Goal: Information Seeking & Learning: Learn about a topic

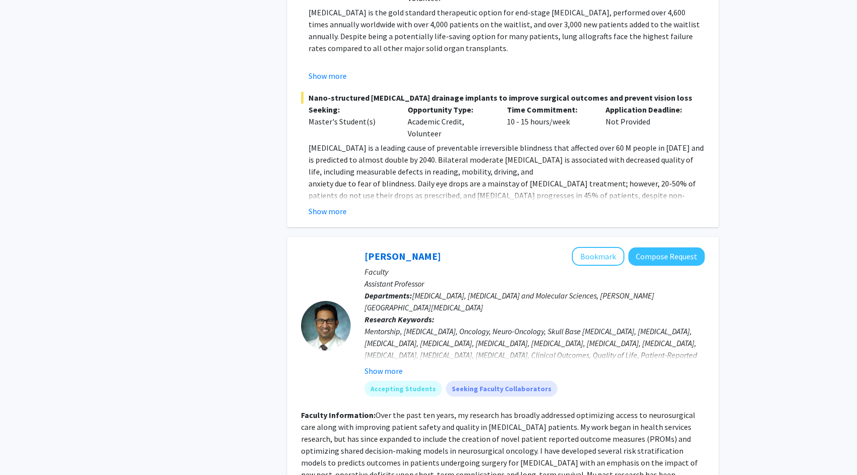
scroll to position [5018, 0]
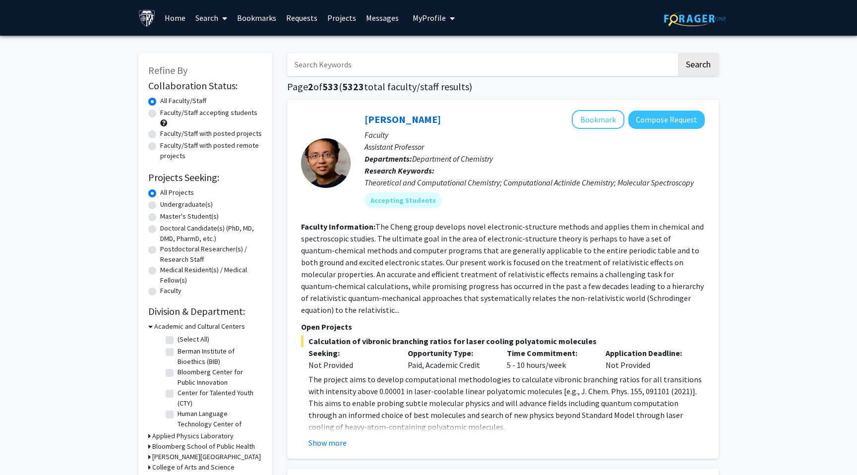
click at [479, 375] on p "The project aims to develop computational methodologies to calculate vibronic b…" at bounding box center [506, 403] width 396 height 60
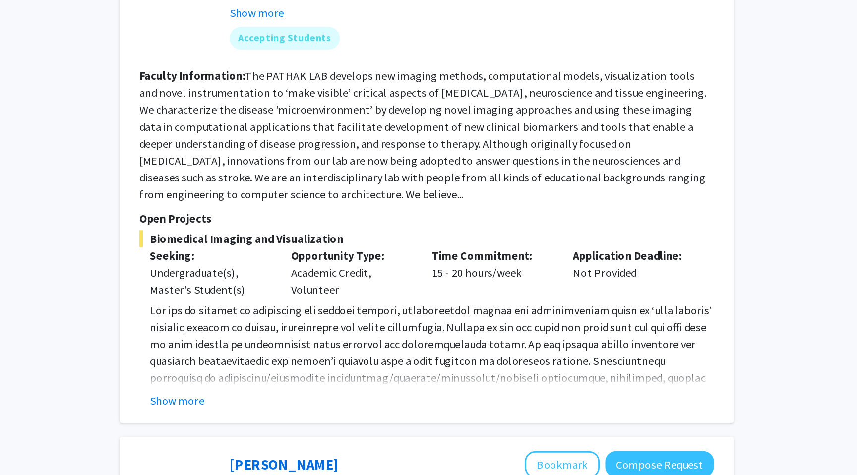
scroll to position [2883, 0]
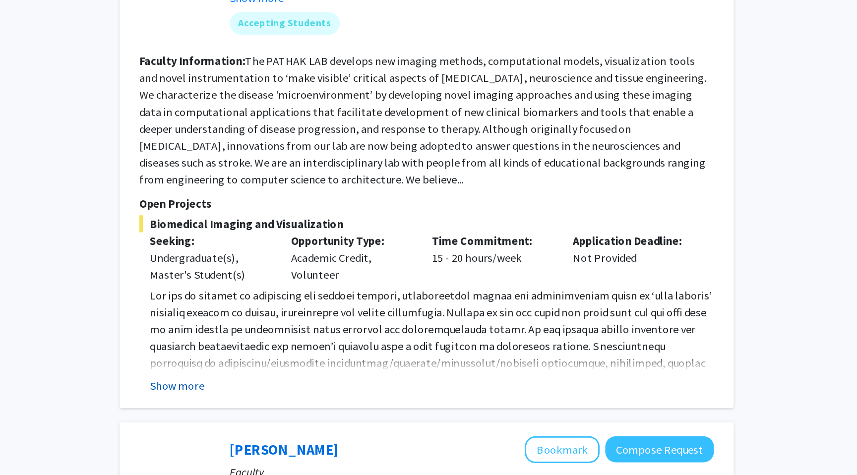
click at [331, 406] on button "Show more" at bounding box center [327, 412] width 38 height 12
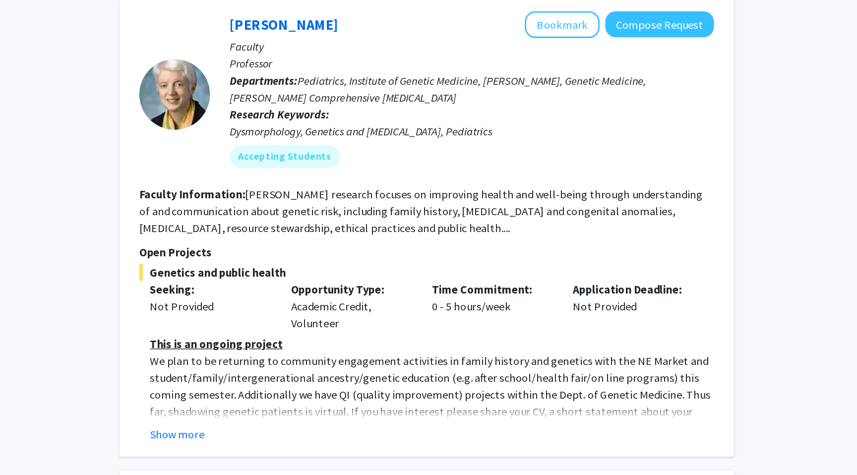
scroll to position [3242, 0]
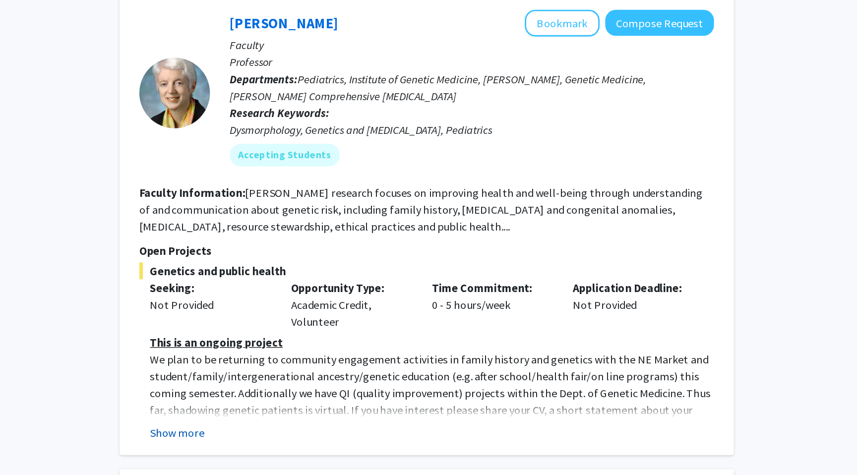
click at [329, 439] on button "Show more" at bounding box center [327, 445] width 38 height 12
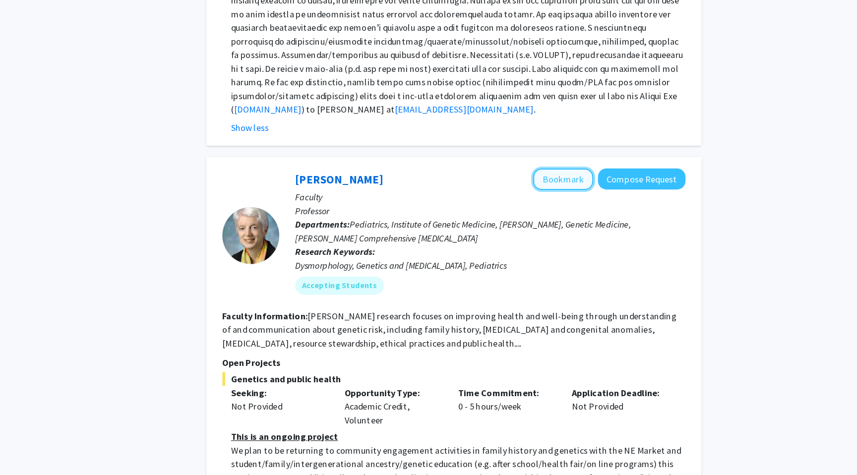
click at [577, 148] on button "Bookmark" at bounding box center [598, 157] width 53 height 19
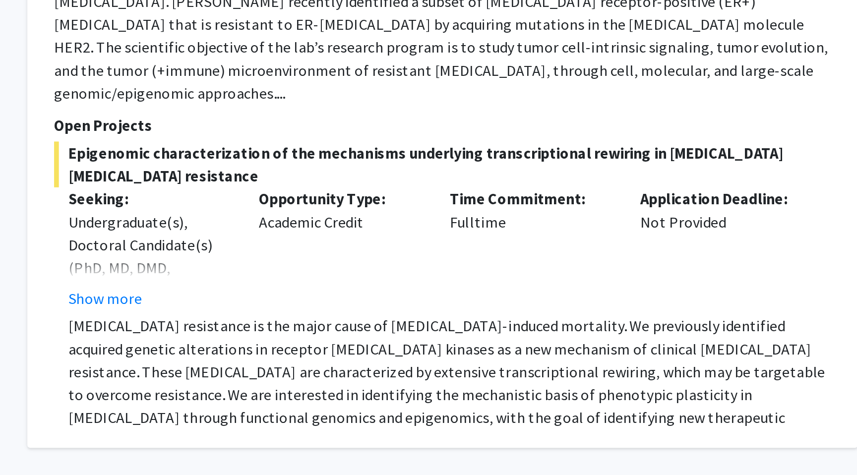
scroll to position [3683, 0]
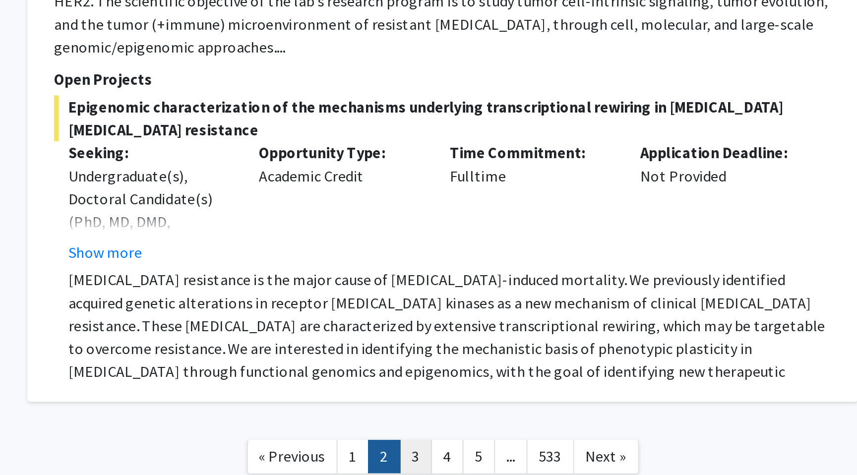
click at [488, 457] on link "3" at bounding box center [489, 465] width 17 height 17
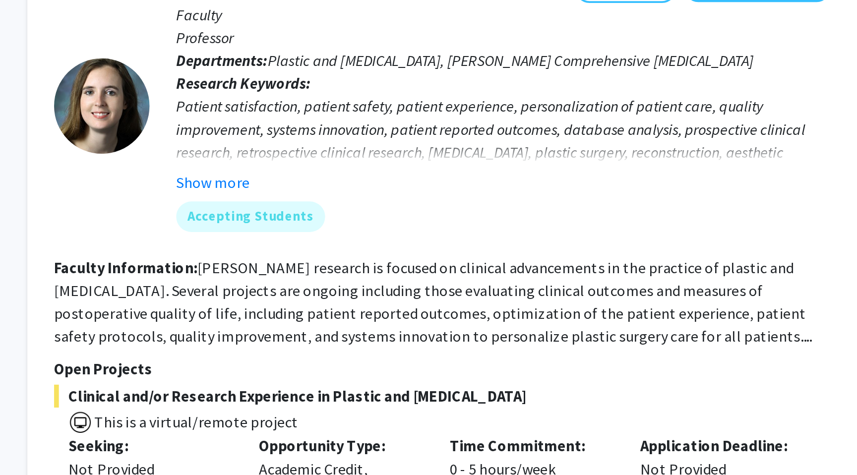
scroll to position [3350, 0]
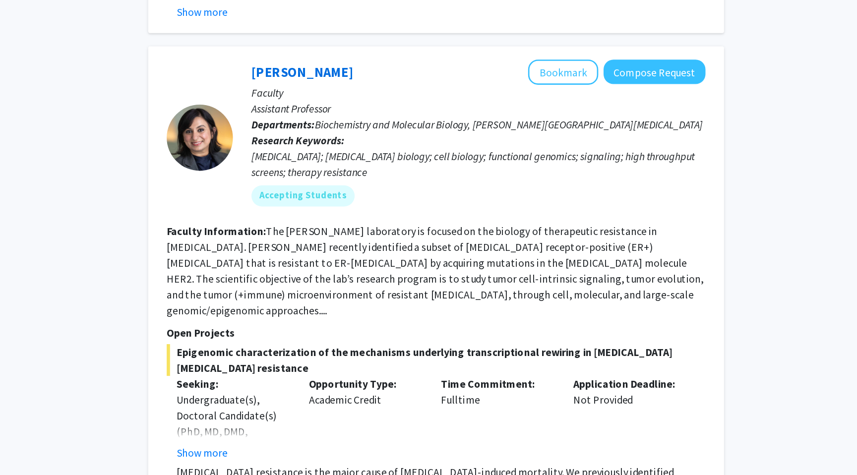
scroll to position [3611, 0]
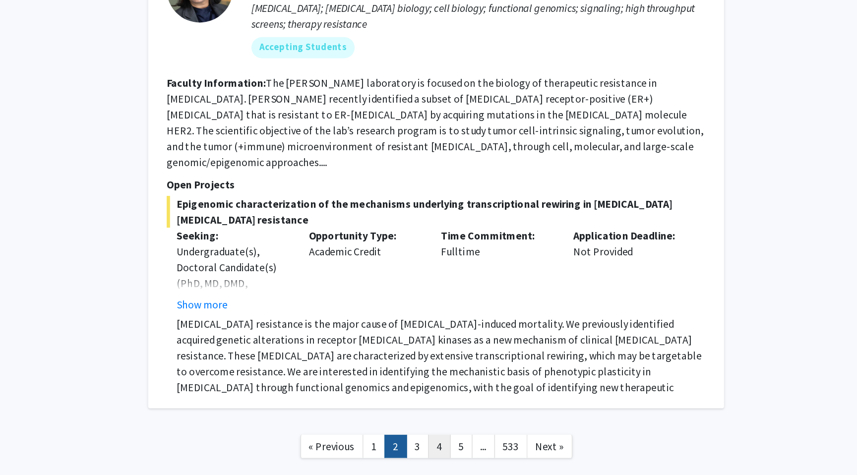
click at [500, 445] on link "4" at bounding box center [505, 453] width 17 height 17
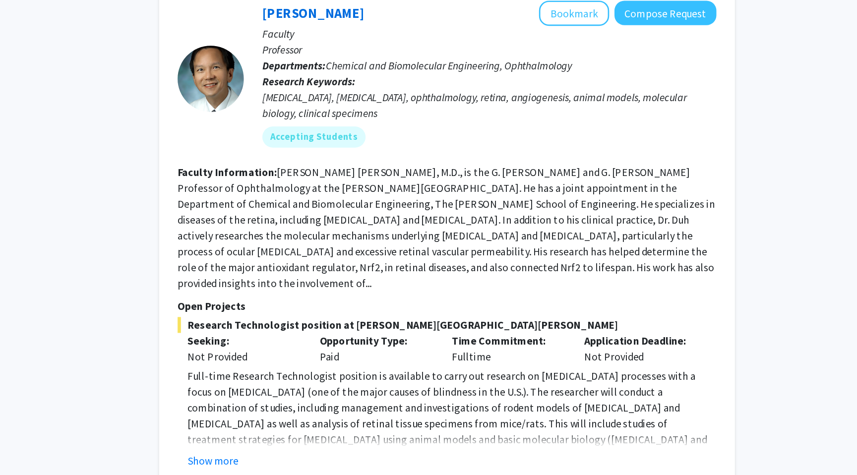
scroll to position [3527, 0]
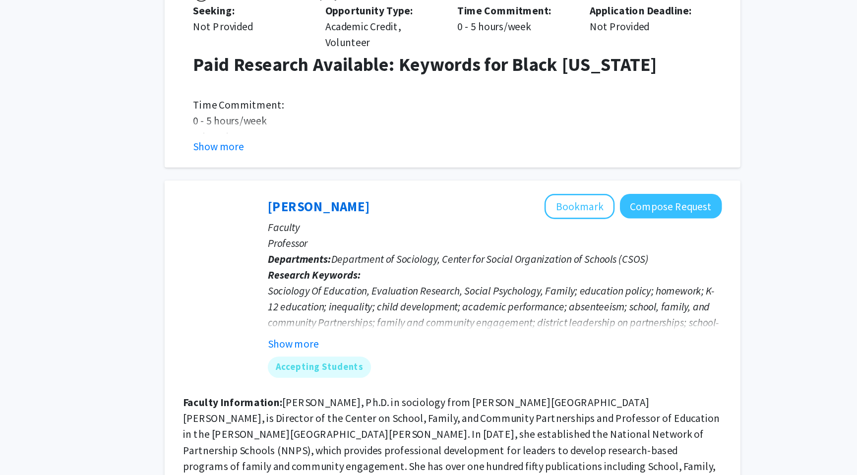
scroll to position [516, 0]
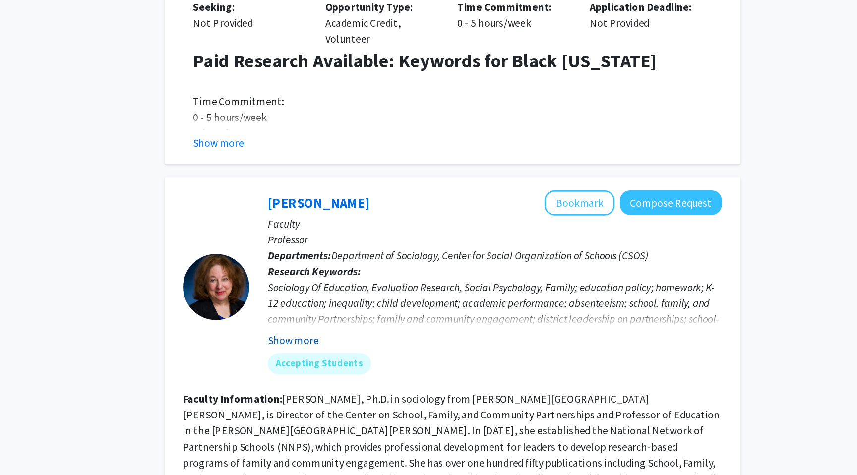
click at [397, 368] on button "Show more" at bounding box center [383, 374] width 38 height 12
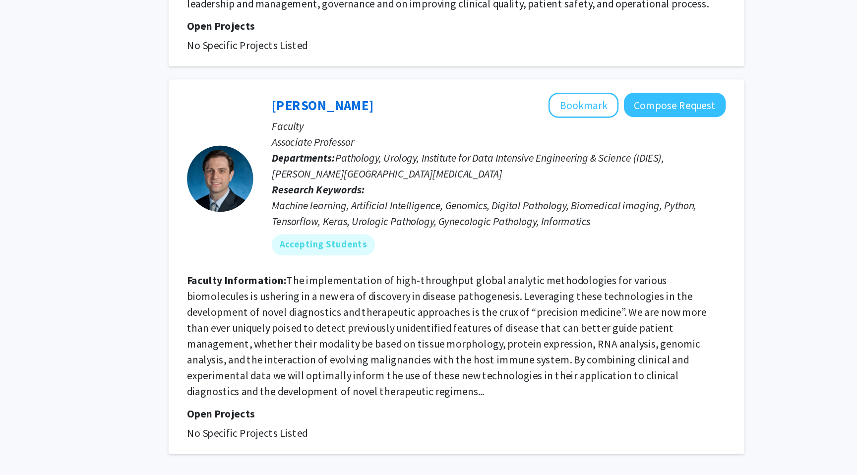
scroll to position [2899, 0]
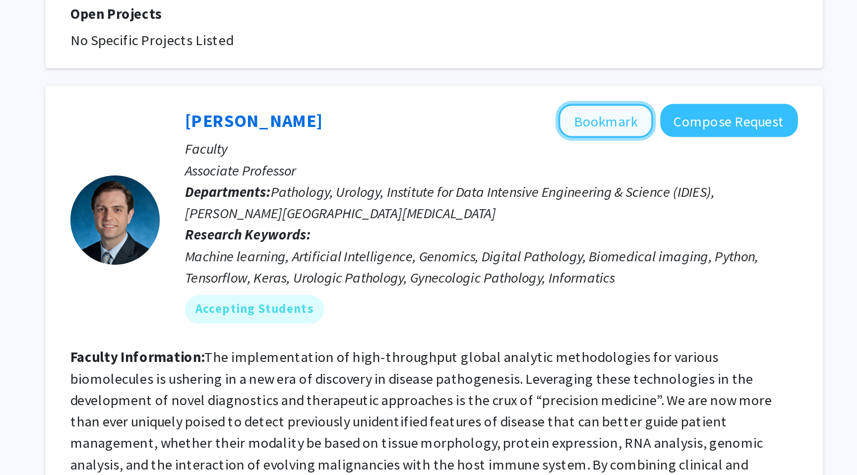
click at [586, 174] on button "Bookmark" at bounding box center [598, 183] width 53 height 19
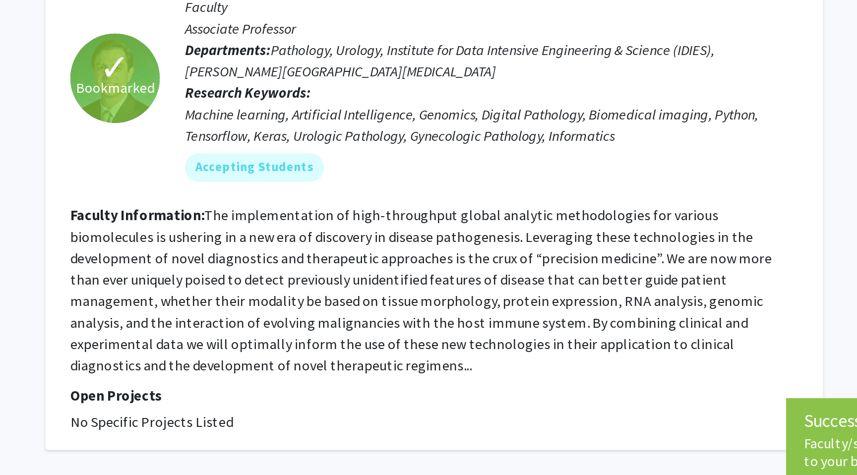
scroll to position [2918, 0]
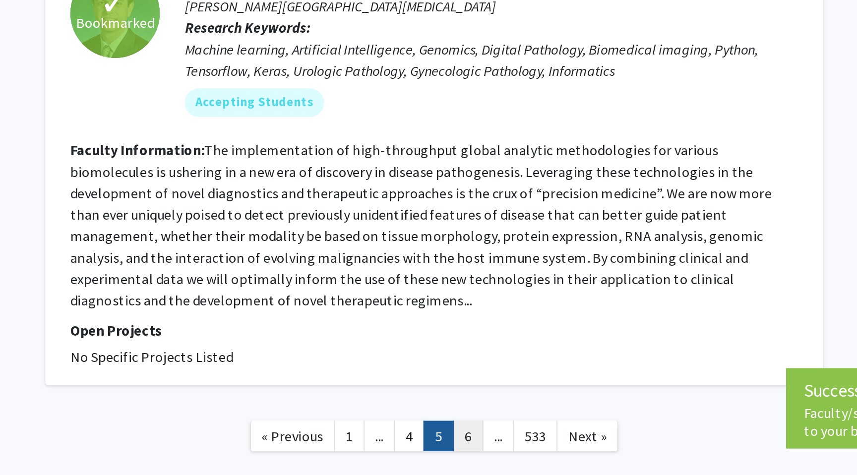
click at [519, 445] on link "6" at bounding box center [521, 453] width 17 height 17
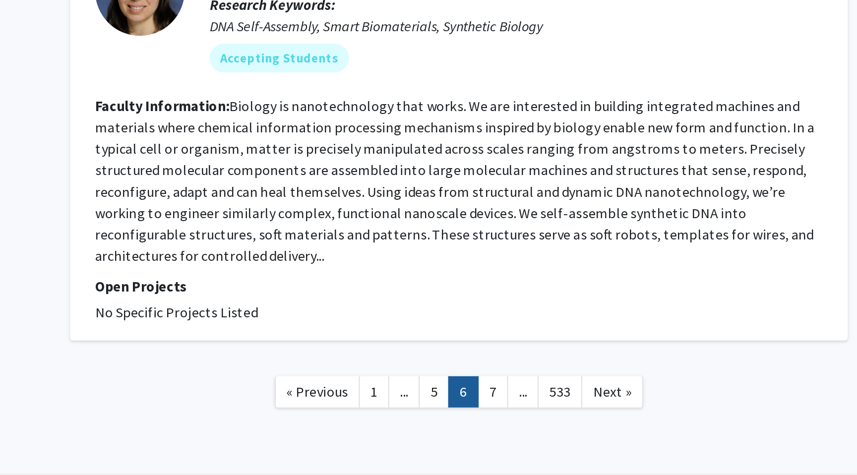
scroll to position [2026, 0]
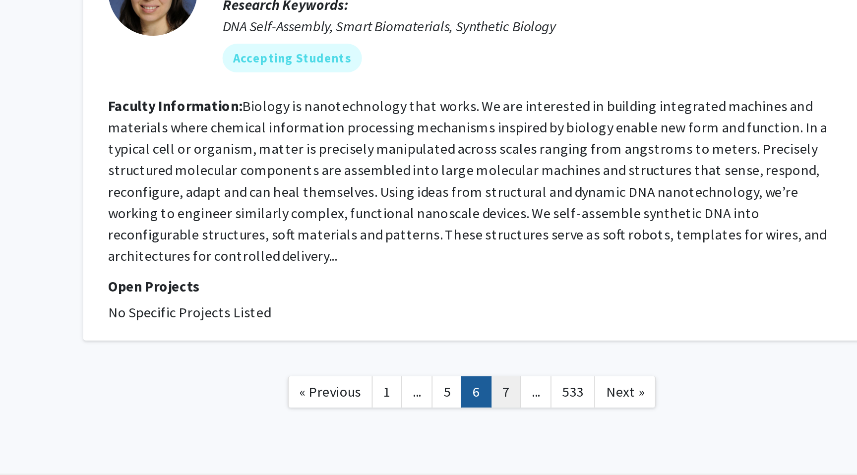
click at [525, 419] on link "7" at bounding box center [521, 427] width 17 height 17
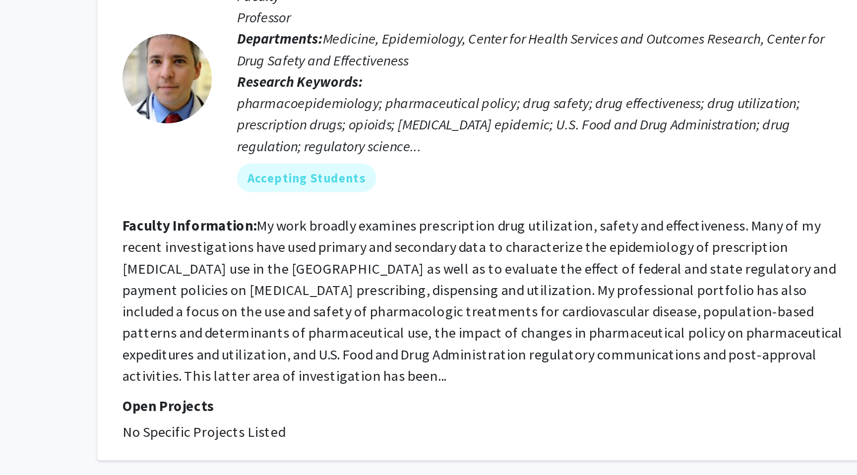
scroll to position [2504, 0]
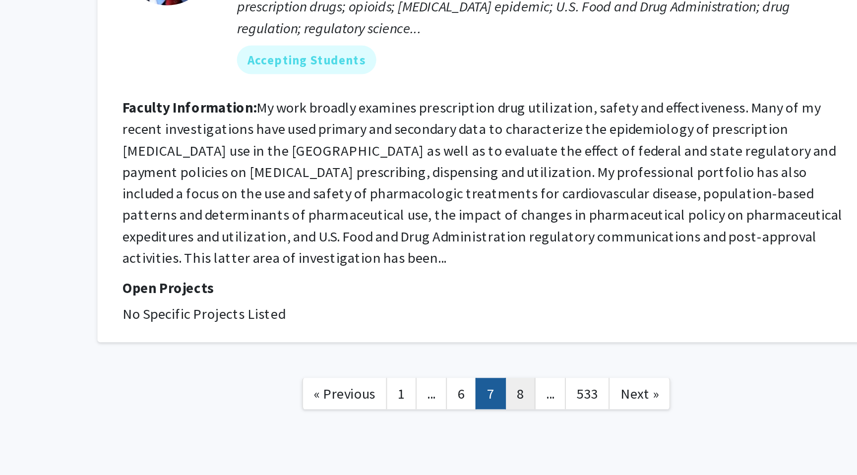
click at [518, 421] on link "8" at bounding box center [521, 429] width 17 height 17
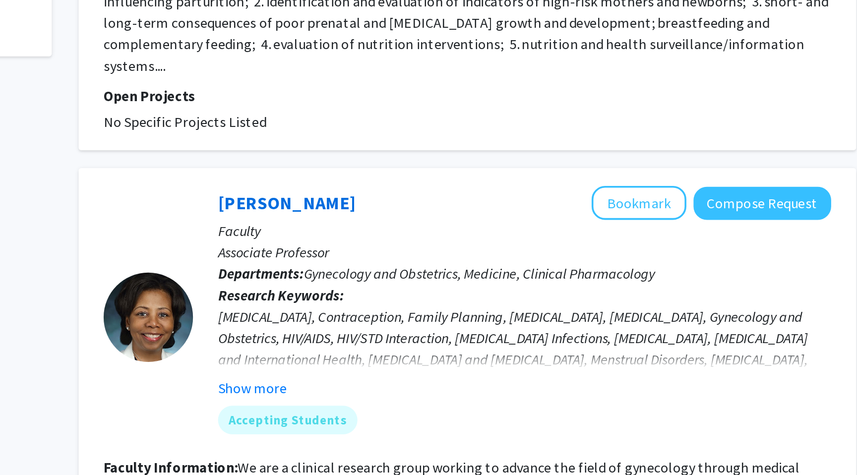
scroll to position [366, 0]
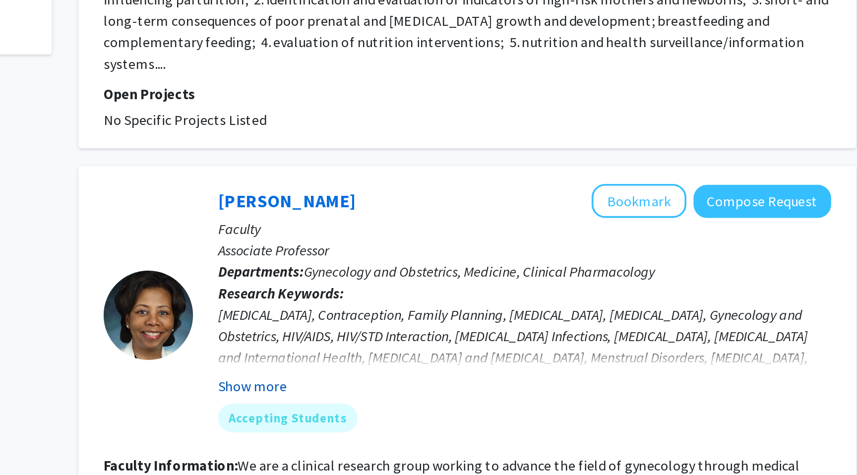
click at [397, 420] on button "Show more" at bounding box center [383, 426] width 38 height 12
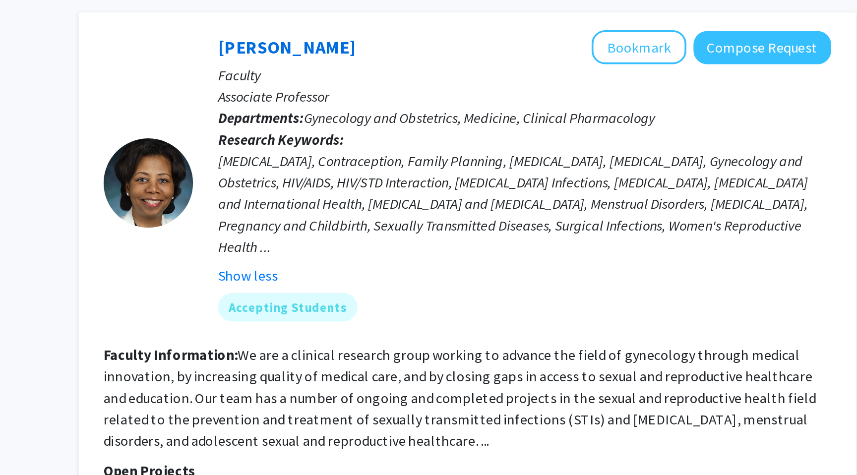
scroll to position [452, 0]
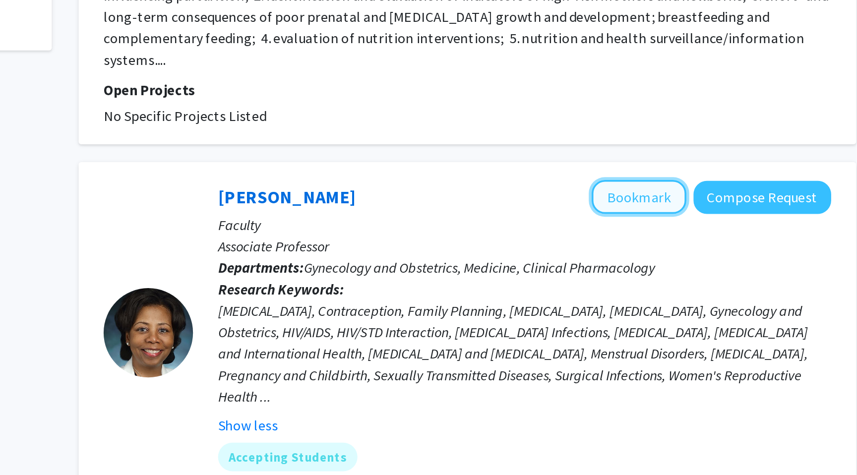
click at [591, 228] on button "Bookmark" at bounding box center [598, 237] width 53 height 19
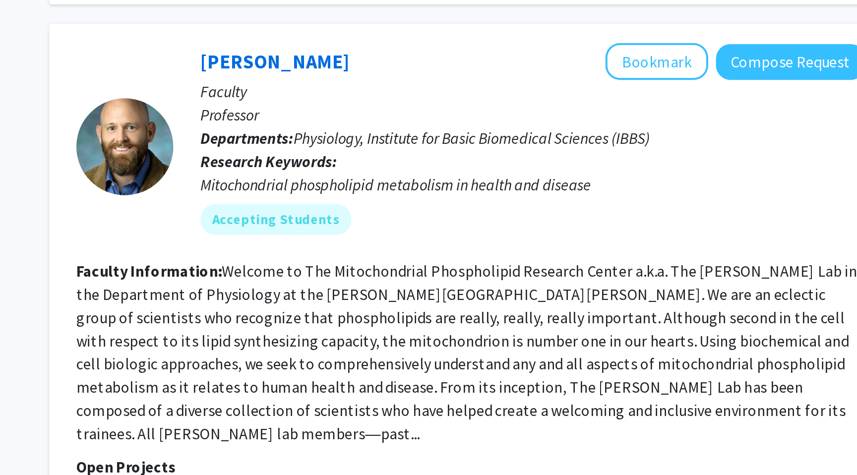
scroll to position [2349, 0]
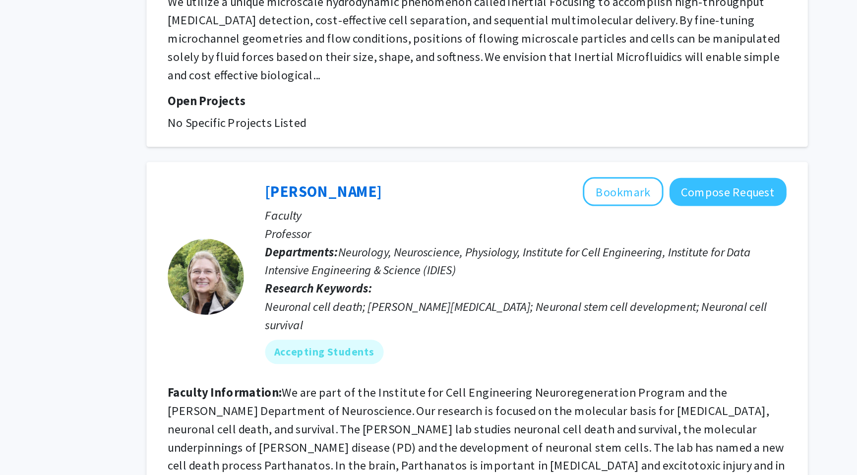
scroll to position [720, 0]
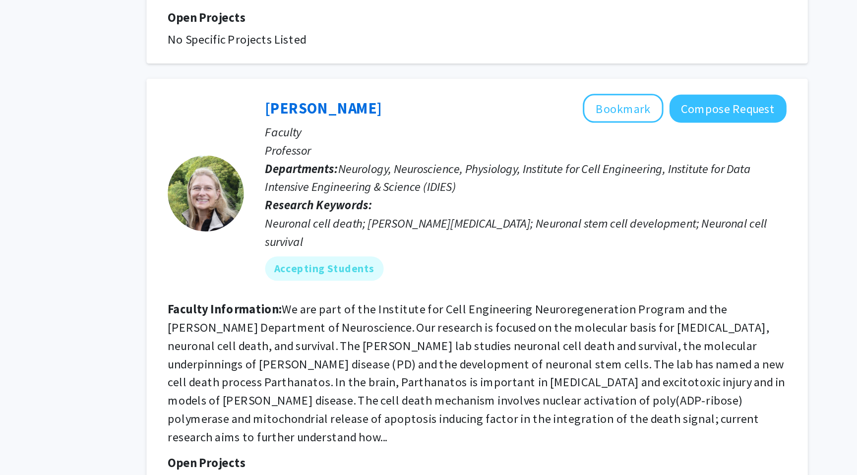
drag, startPoint x: 514, startPoint y: 204, endPoint x: 514, endPoint y: 368, distance: 164.1
click at [514, 368] on fg-read-more "We are part of the Institute for Cell Engineering Neuroregeneration Program and…" at bounding box center [502, 408] width 403 height 93
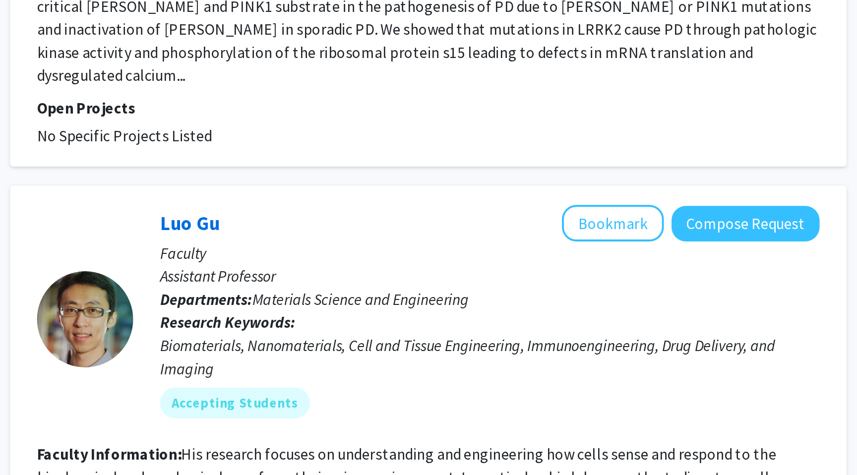
scroll to position [1727, 0]
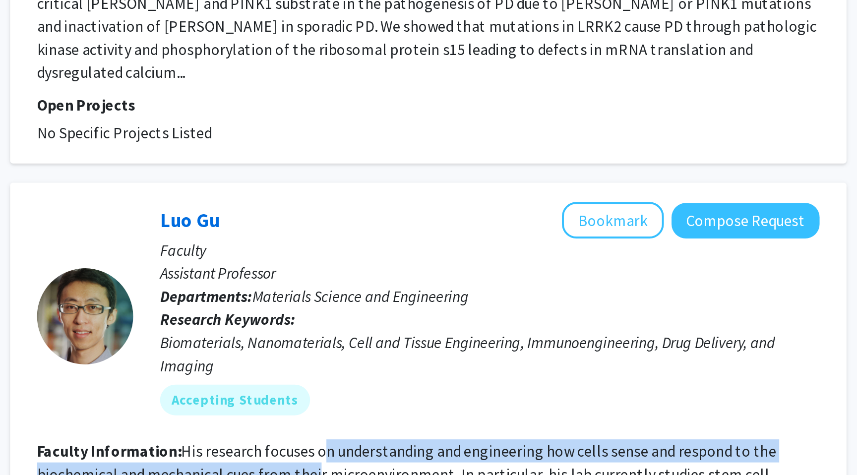
drag, startPoint x: 446, startPoint y: 359, endPoint x: 445, endPoint y: 365, distance: 6.6
click at [445, 458] on fg-read-more "His research focuses on understanding and engineering how cells sense and respo…" at bounding box center [491, 475] width 381 height 34
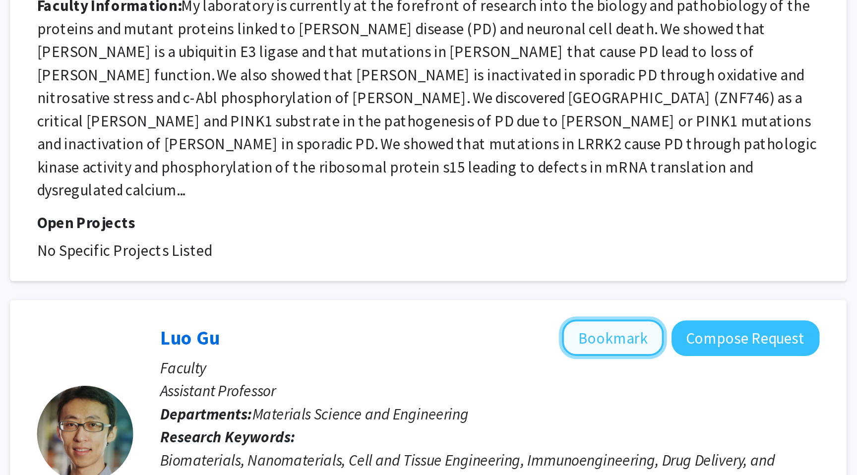
click at [607, 335] on button "Bookmark" at bounding box center [598, 344] width 53 height 19
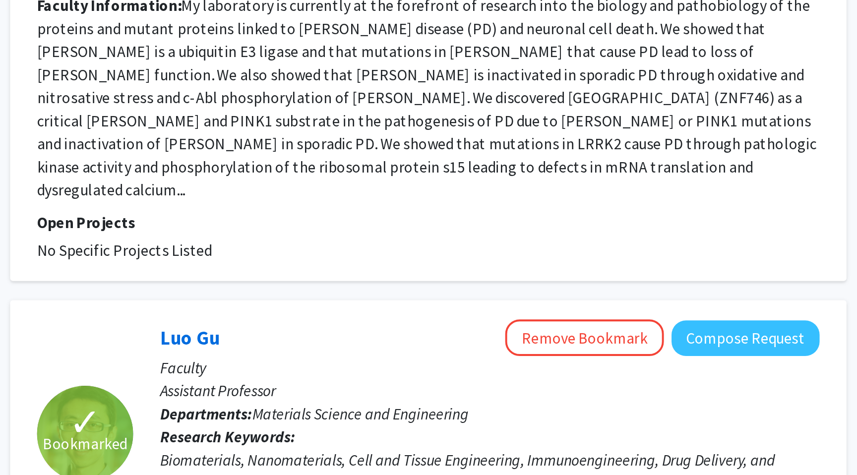
click at [555, 389] on p "Research Keywords: Biomaterials, Nanomaterials, Cell and Tissue Engineering, Im…" at bounding box center [534, 407] width 340 height 36
click at [330, 393] on span "Bookmarked" at bounding box center [326, 399] width 44 height 12
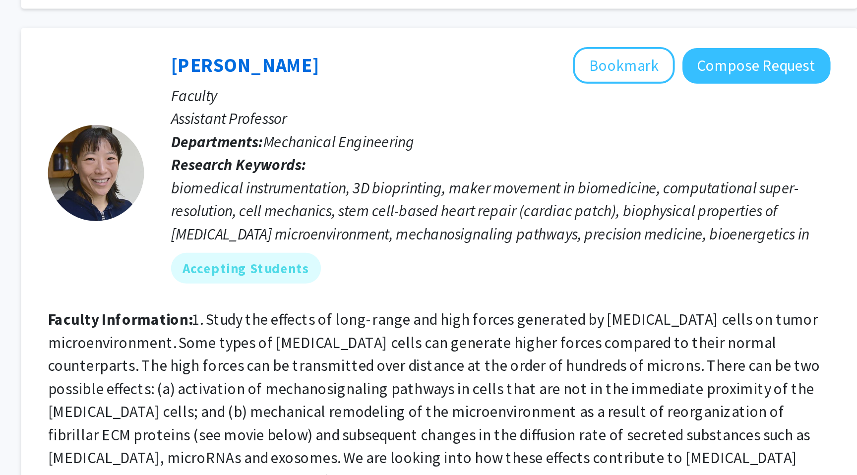
scroll to position [2270, 0]
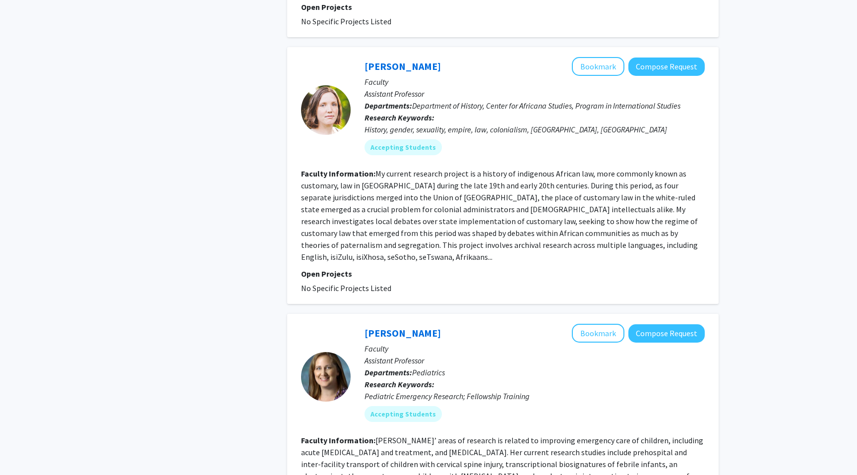
scroll to position [2179, 0]
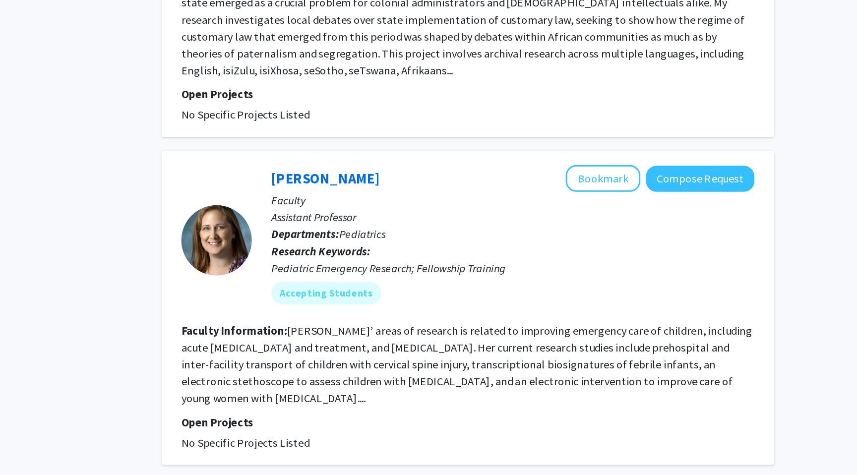
click at [517, 469] on link "11" at bounding box center [523, 477] width 21 height 17
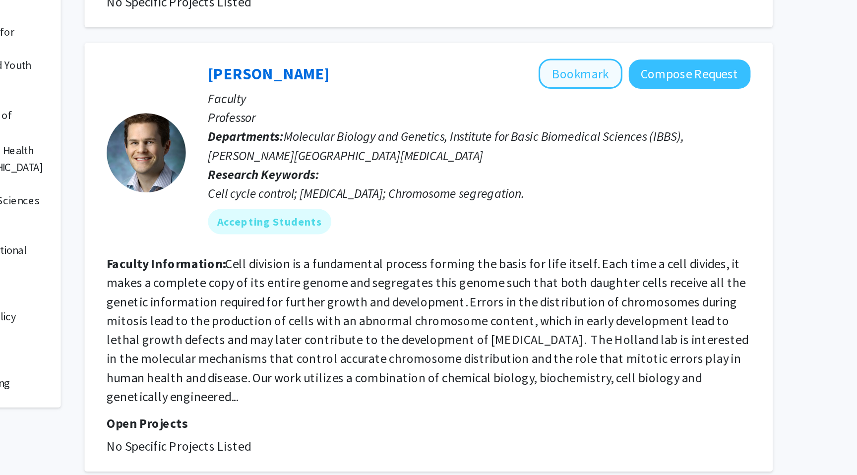
scroll to position [184, 0]
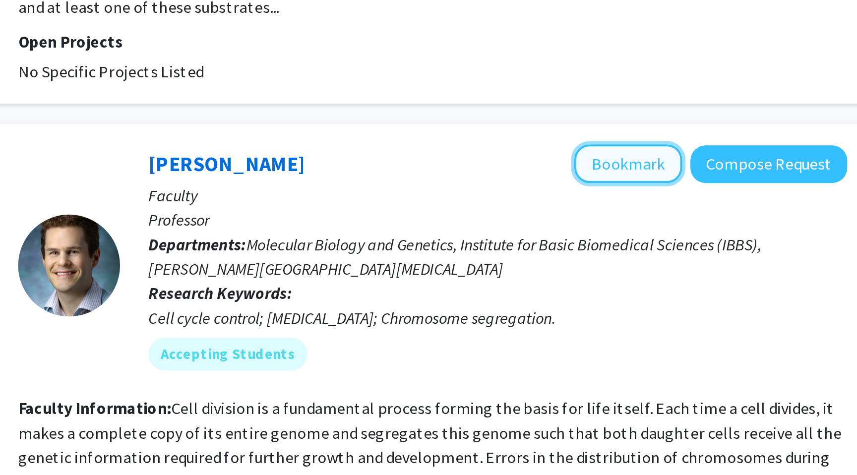
click at [593, 210] on button "Bookmark" at bounding box center [598, 213] width 53 height 19
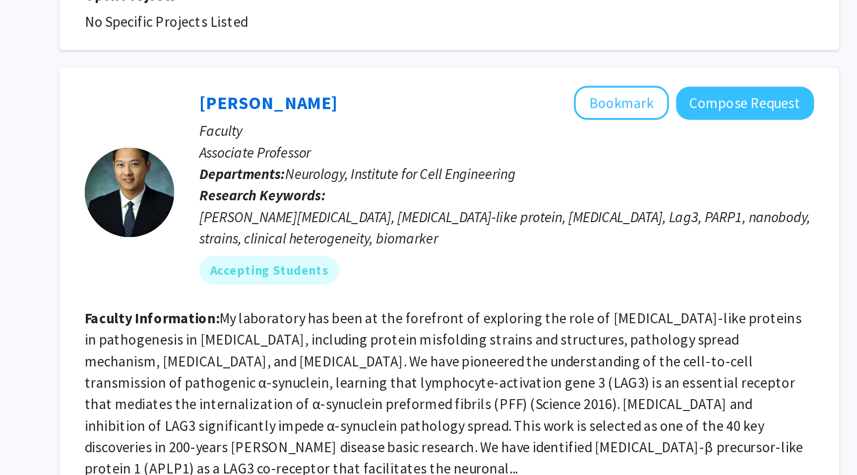
scroll to position [2357, 0]
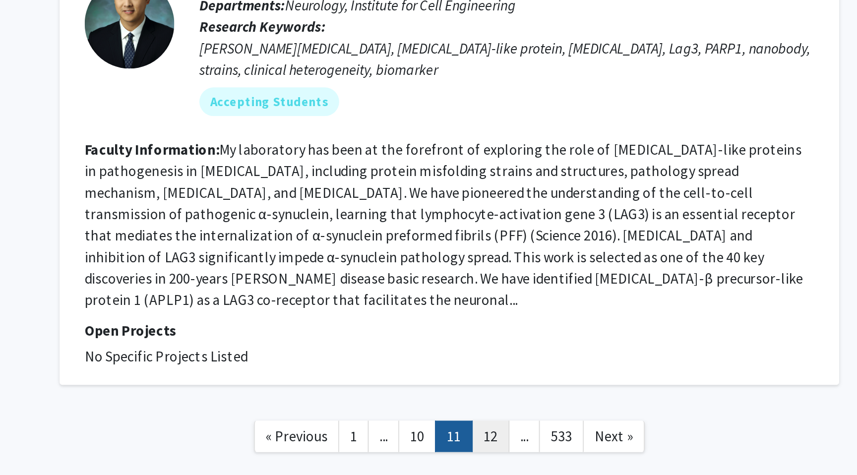
click at [517, 445] on link "12" at bounding box center [525, 453] width 21 height 17
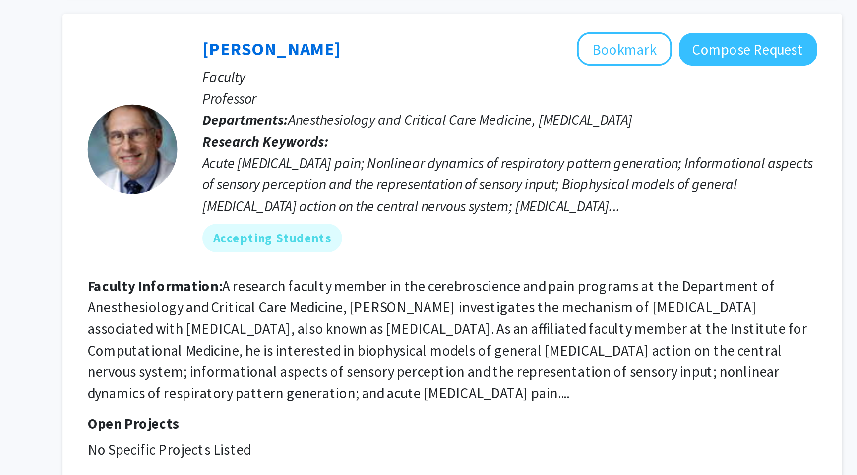
scroll to position [2262, 0]
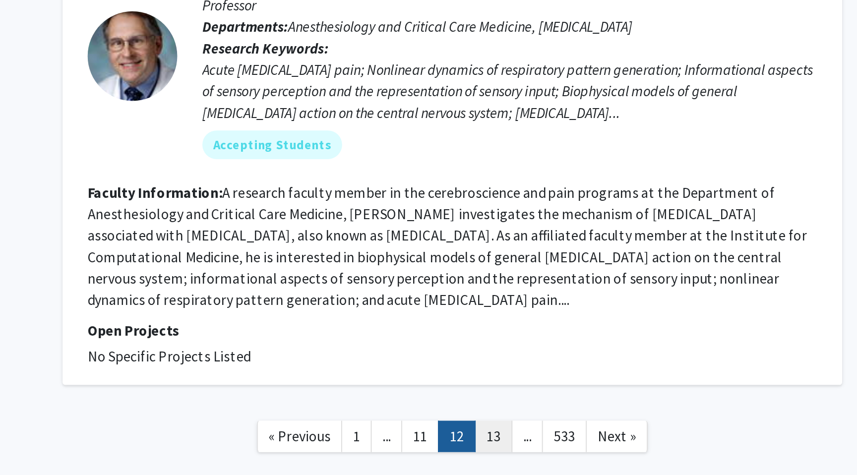
click at [524, 445] on link "13" at bounding box center [525, 453] width 21 height 17
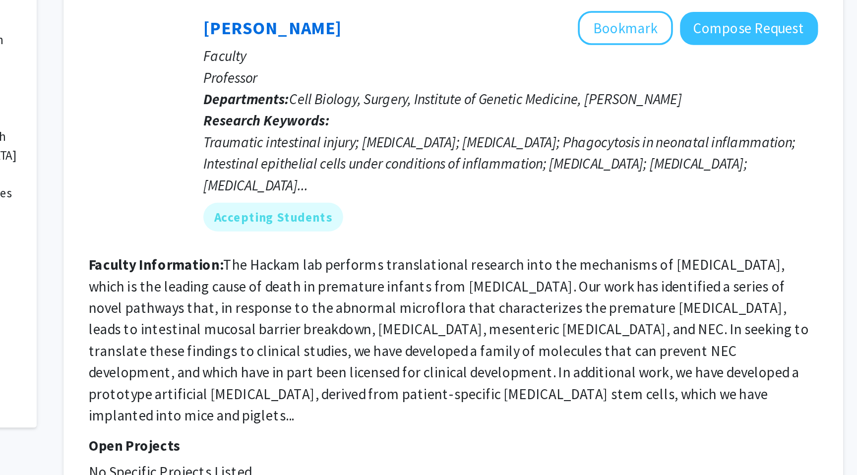
scroll to position [163, 0]
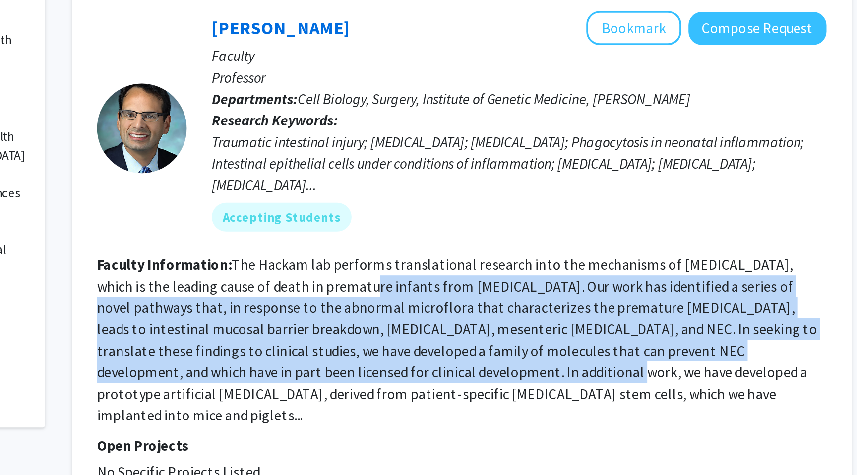
drag, startPoint x: 416, startPoint y: 356, endPoint x: 408, endPoint y: 399, distance: 43.8
click at [408, 399] on fg-read-more "The Hackam lab performs translational research into the mechanisms of [MEDICAL_…" at bounding box center [500, 395] width 399 height 93
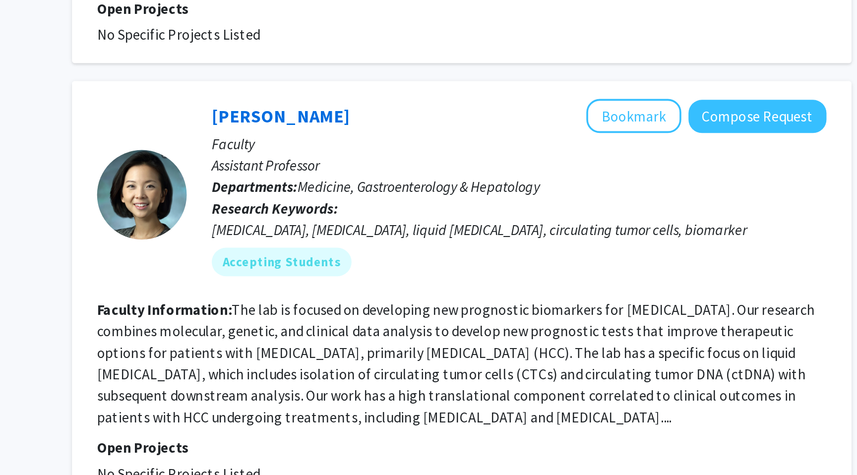
scroll to position [2255, 0]
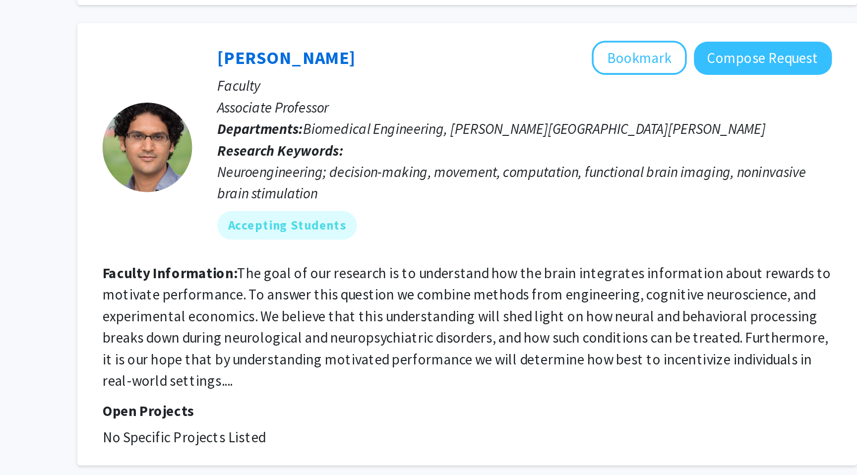
scroll to position [1636, 0]
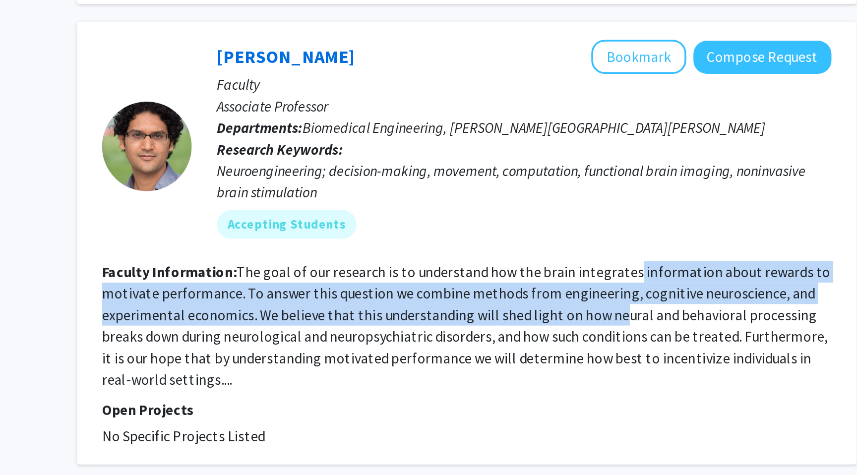
drag, startPoint x: 589, startPoint y: 324, endPoint x: 582, endPoint y: 346, distance: 22.8
click at [582, 358] on fg-read-more "The goal of our research is to understand how the brain integrates information …" at bounding box center [502, 392] width 403 height 69
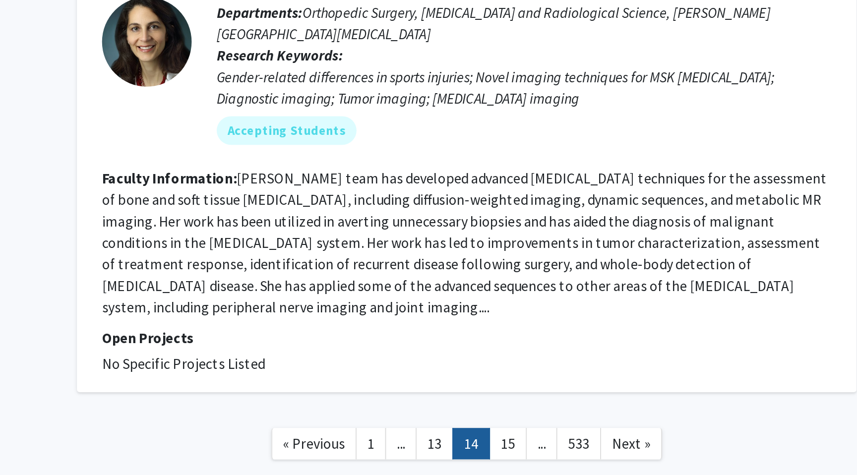
scroll to position [2249, 0]
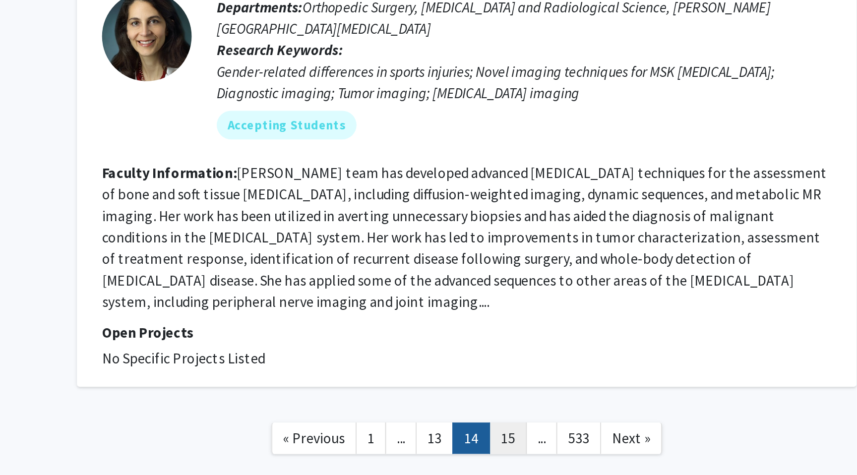
click at [518, 446] on link "15" at bounding box center [525, 454] width 21 height 17
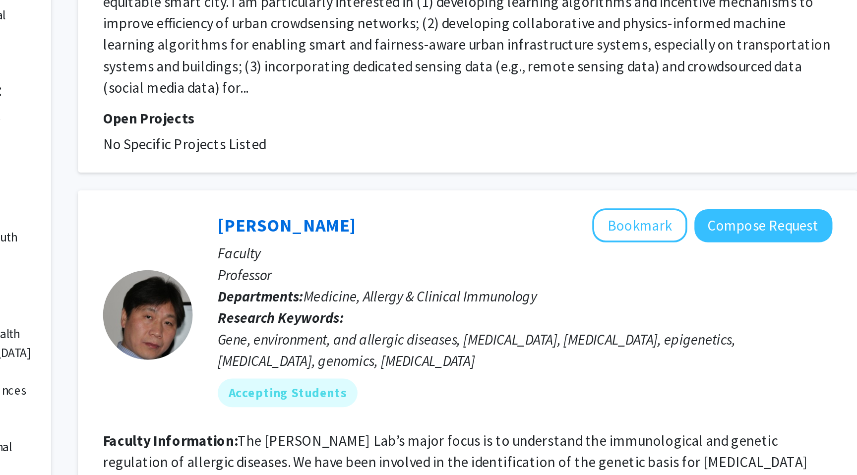
scroll to position [51, 0]
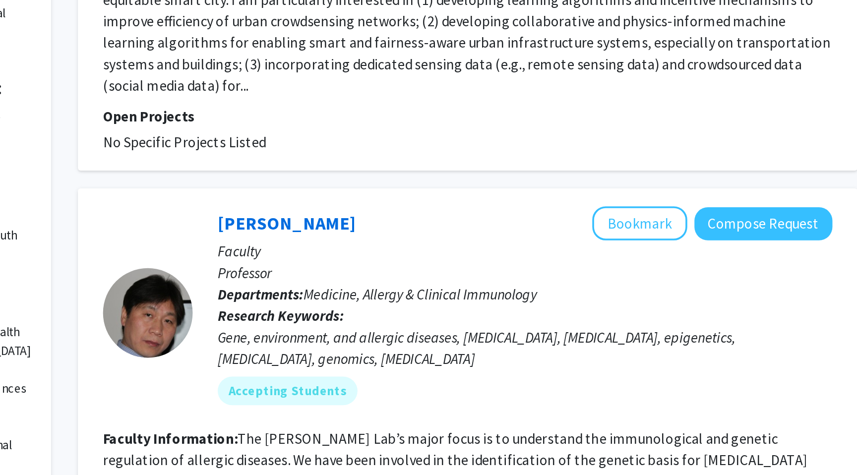
click at [508, 342] on div "[PERSON_NAME] Bookmark Compose Request" at bounding box center [534, 335] width 340 height 19
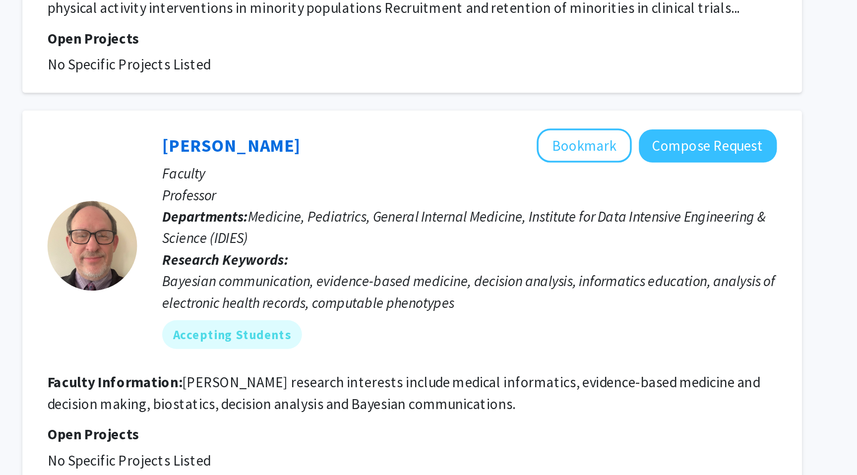
scroll to position [2268, 0]
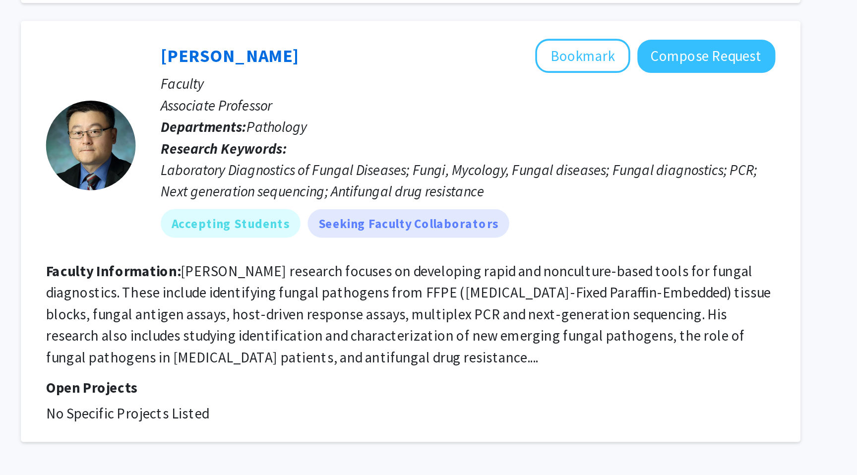
scroll to position [2189, 0]
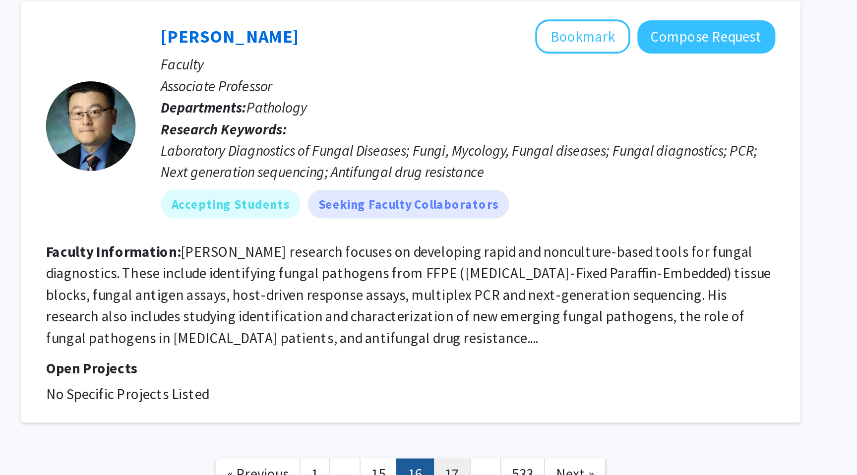
click at [529, 466] on link "17" at bounding box center [525, 474] width 21 height 17
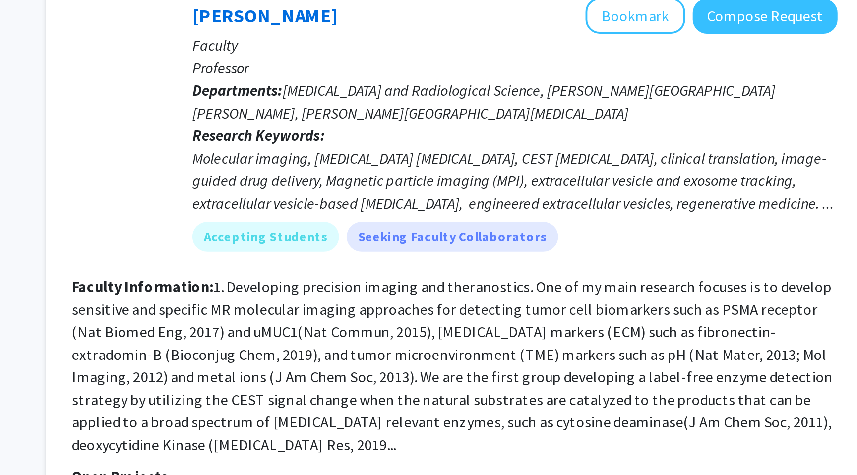
scroll to position [2381, 0]
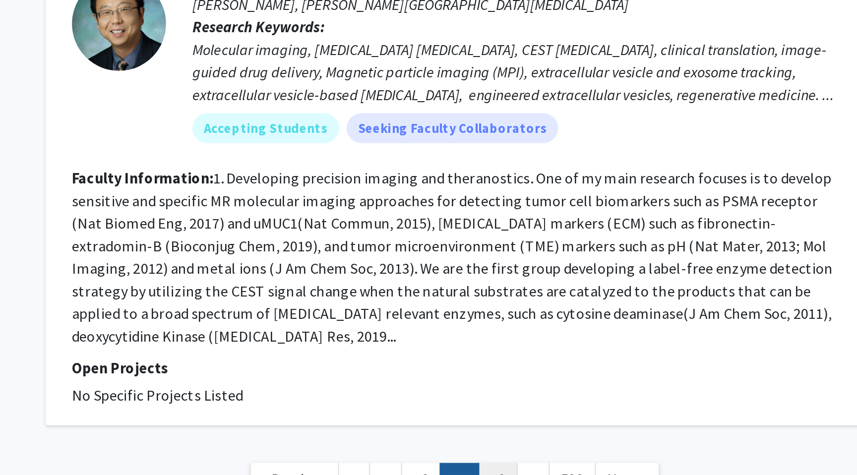
click at [526, 469] on link "18" at bounding box center [525, 477] width 21 height 17
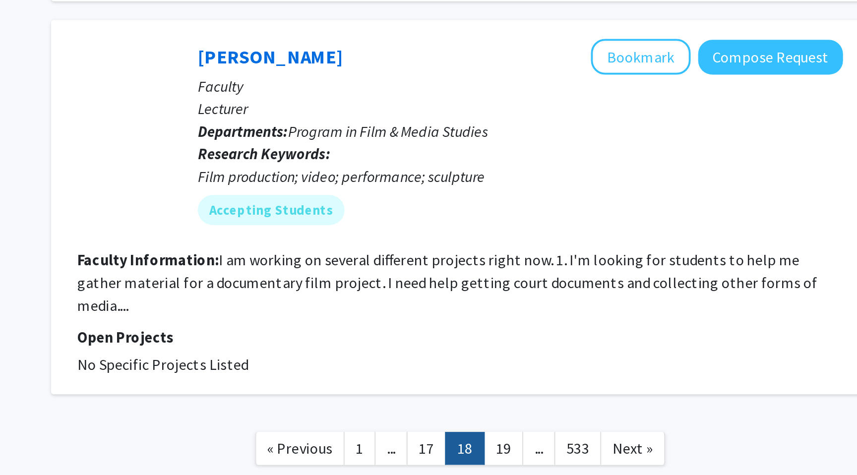
scroll to position [2254, 0]
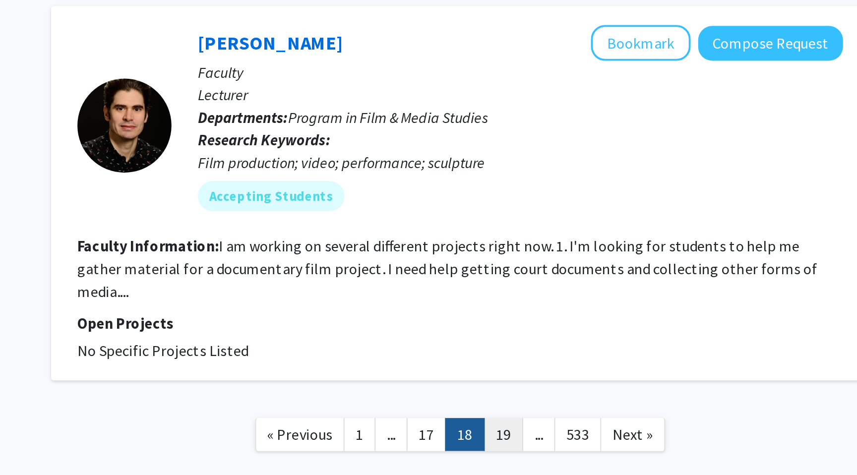
click at [529, 445] on link "19" at bounding box center [525, 453] width 21 height 17
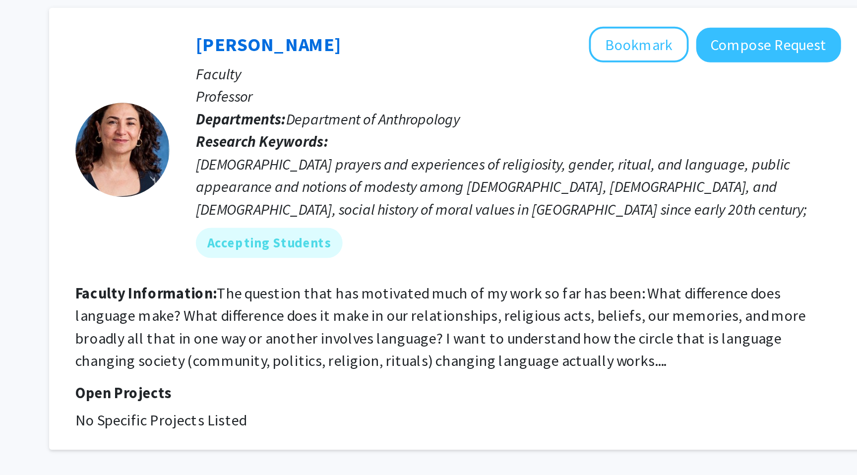
scroll to position [2213, 0]
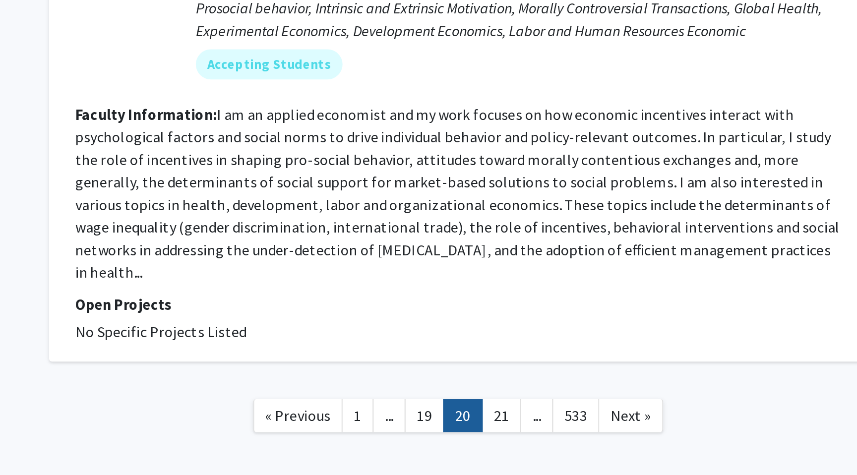
scroll to position [2309, 0]
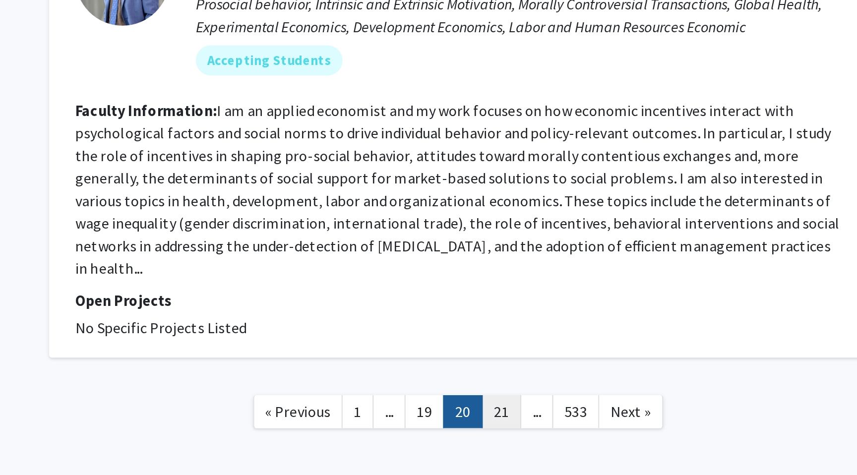
click at [529, 433] on link "21" at bounding box center [525, 441] width 21 height 17
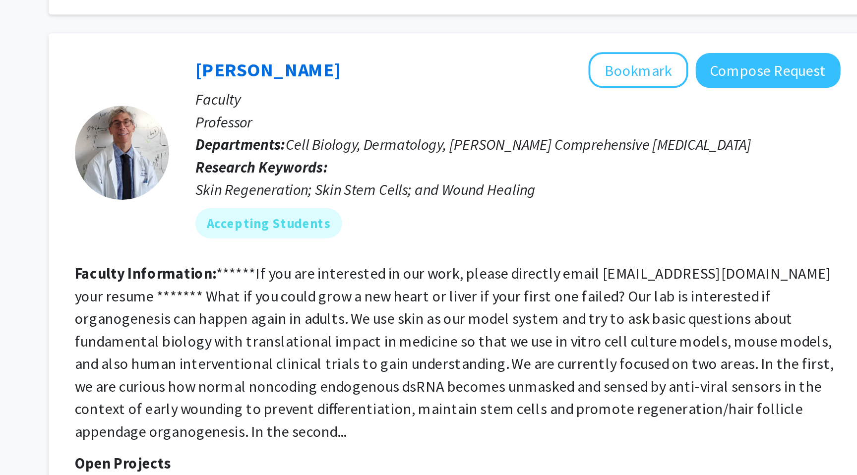
scroll to position [1428, 0]
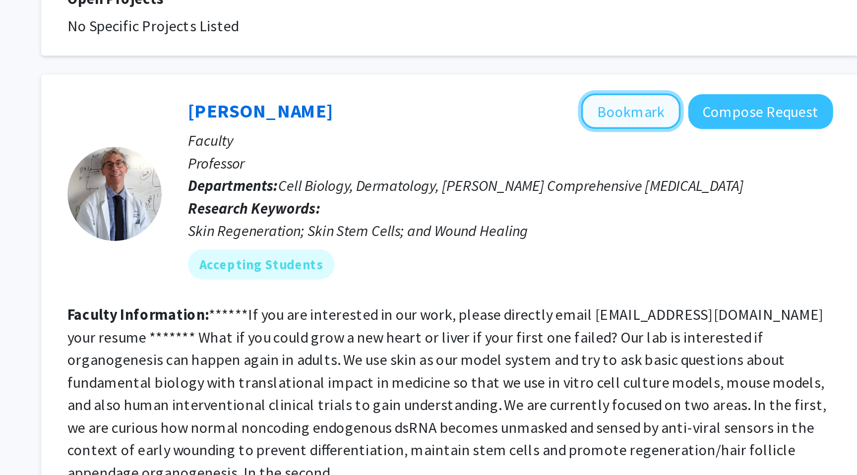
click at [591, 251] on button "Bookmark" at bounding box center [598, 260] width 53 height 19
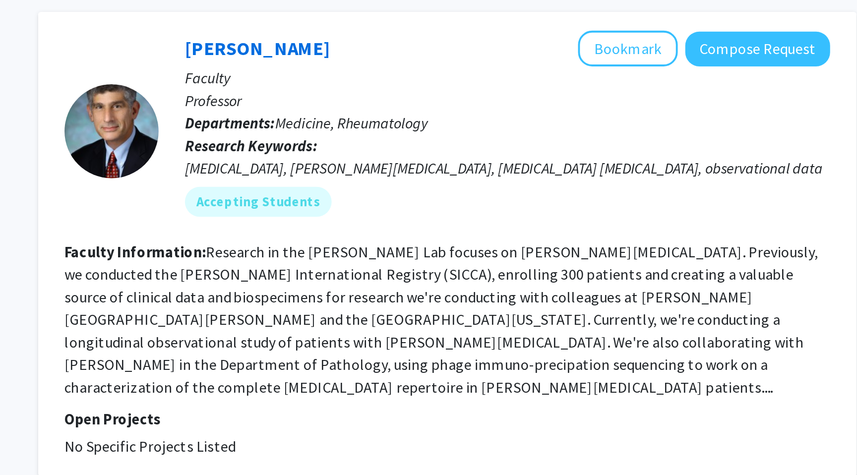
scroll to position [2194, 0]
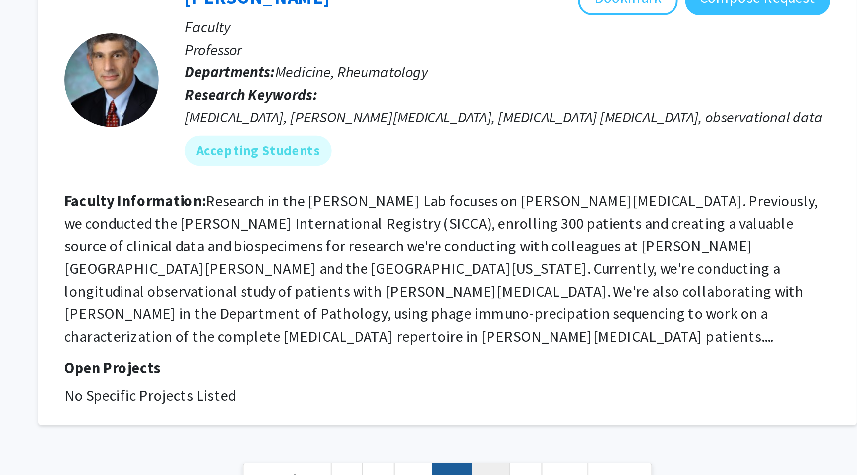
click at [529, 469] on link "22" at bounding box center [525, 477] width 21 height 17
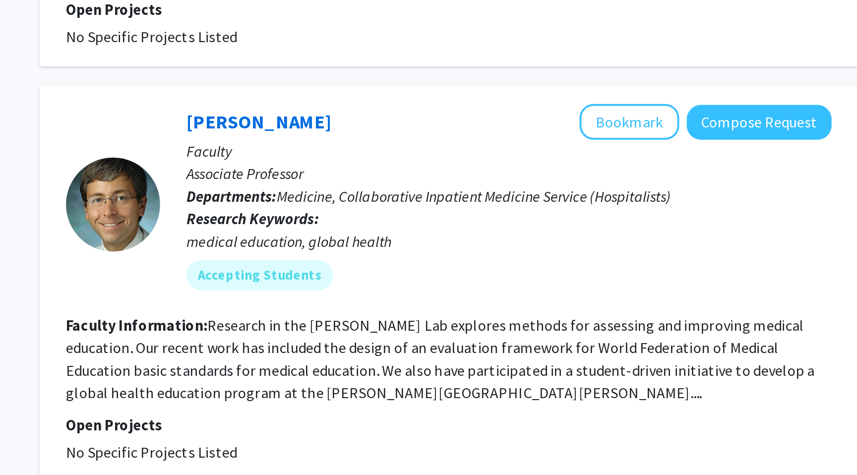
scroll to position [2288, 0]
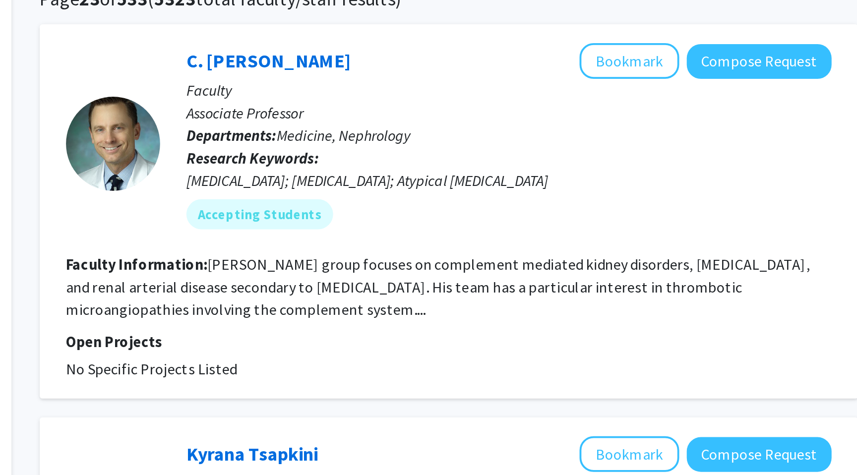
click at [533, 214] on div "C. [PERSON_NAME] Bookmark Compose Request Faculty Associate Professor Departmen…" at bounding box center [528, 163] width 354 height 106
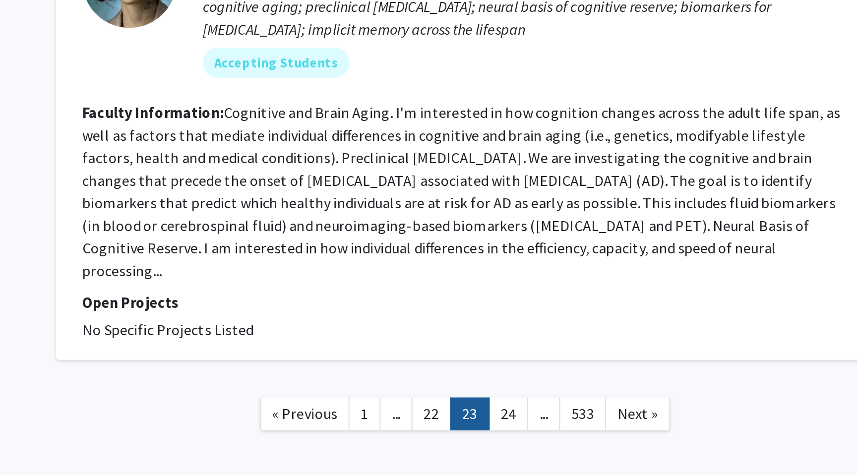
scroll to position [2345, 0]
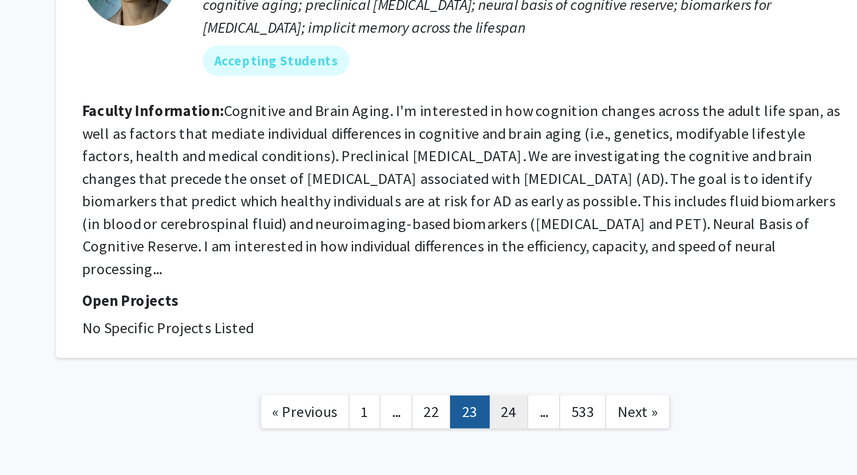
click at [524, 433] on link "24" at bounding box center [525, 441] width 21 height 17
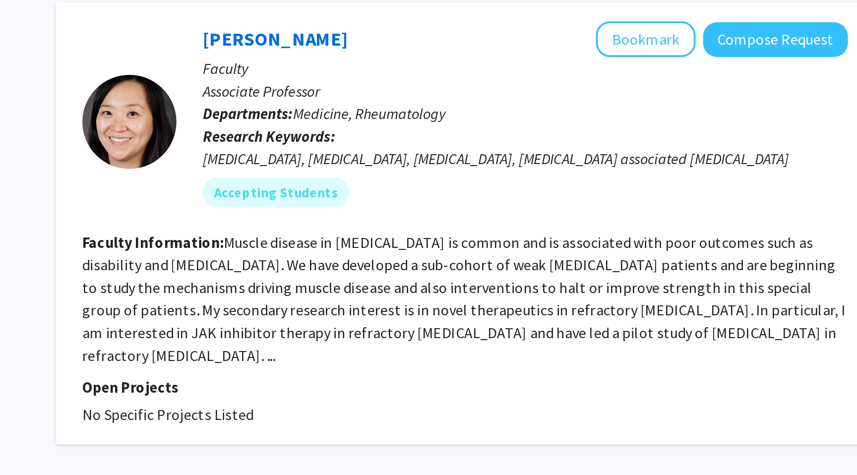
scroll to position [2266, 0]
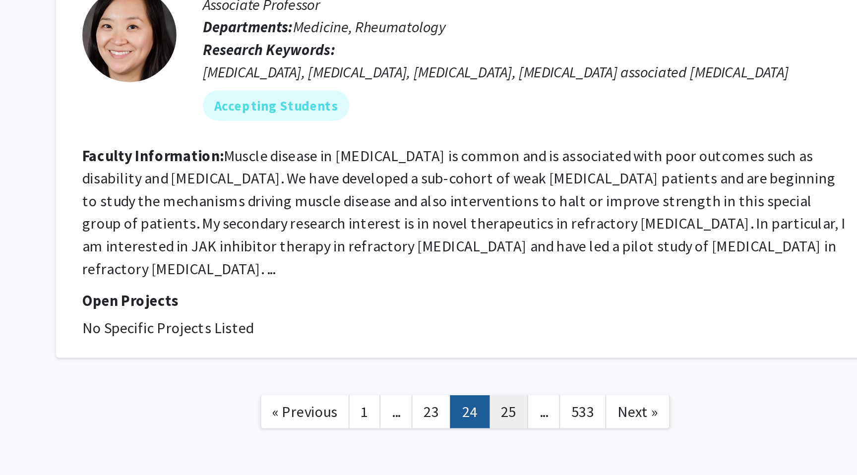
click at [526, 433] on link "25" at bounding box center [525, 441] width 21 height 17
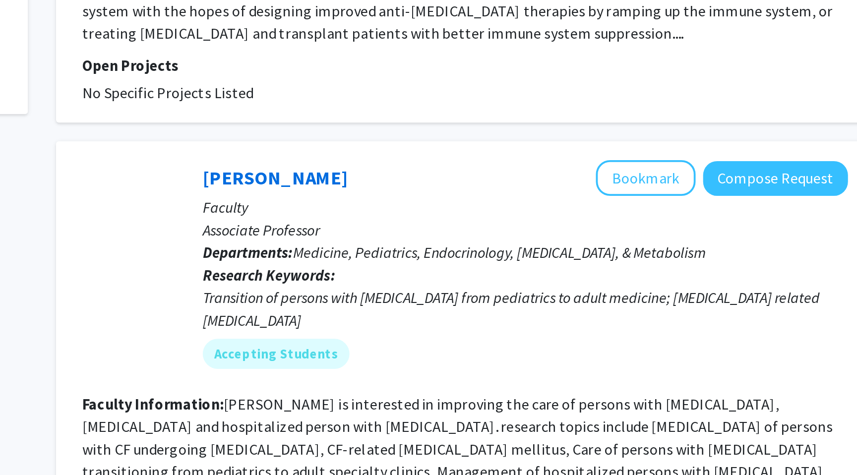
scroll to position [324, 0]
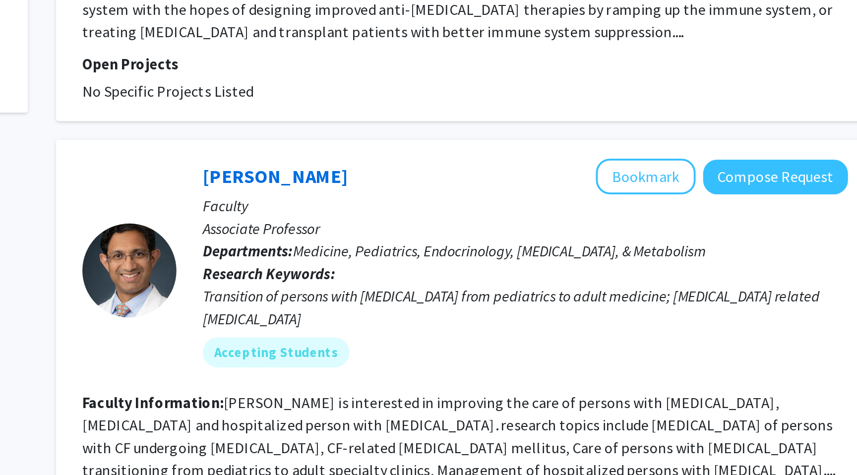
click at [524, 363] on p "Research Keywords: Transition of persons with [MEDICAL_DATA] from pediatrics to…" at bounding box center [534, 381] width 340 height 36
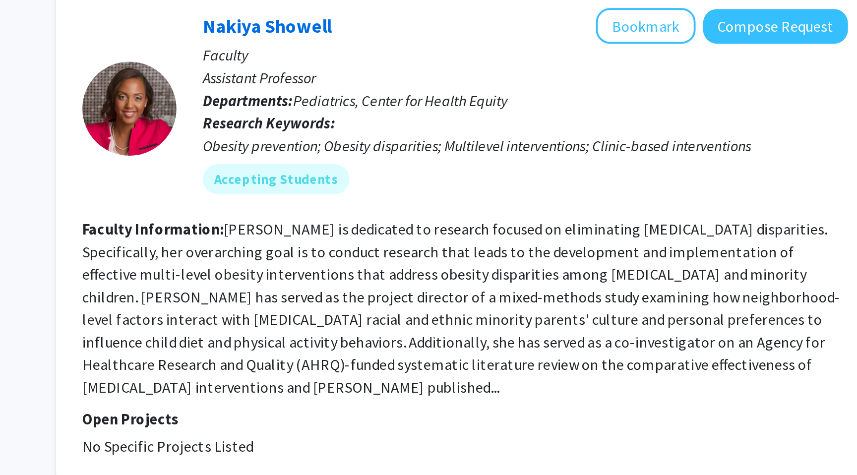
scroll to position [2284, 0]
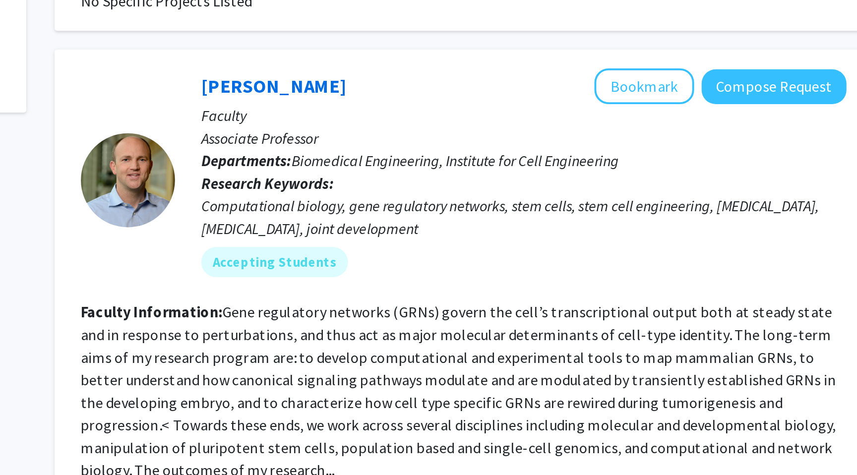
scroll to position [326, 0]
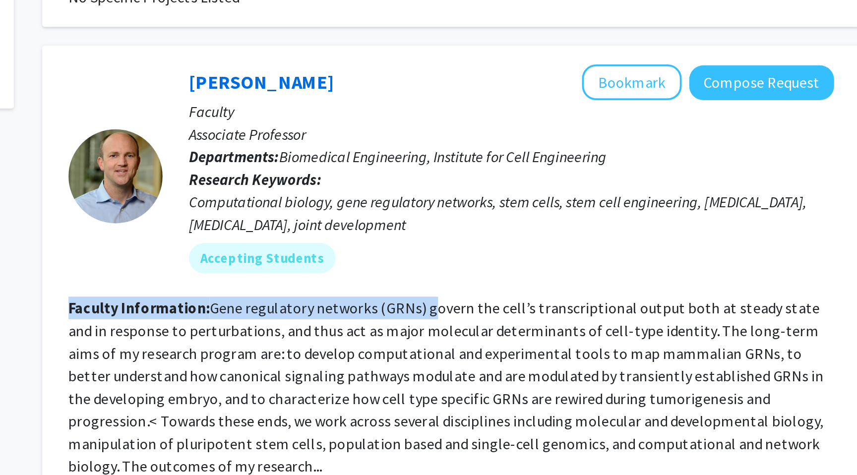
drag, startPoint x: 490, startPoint y: 362, endPoint x: 506, endPoint y: 355, distance: 17.1
click at [506, 355] on fg-search-faculty "[PERSON_NAME] Bookmark Compose Request Faculty Associate Professor Departments:…" at bounding box center [503, 382] width 404 height 249
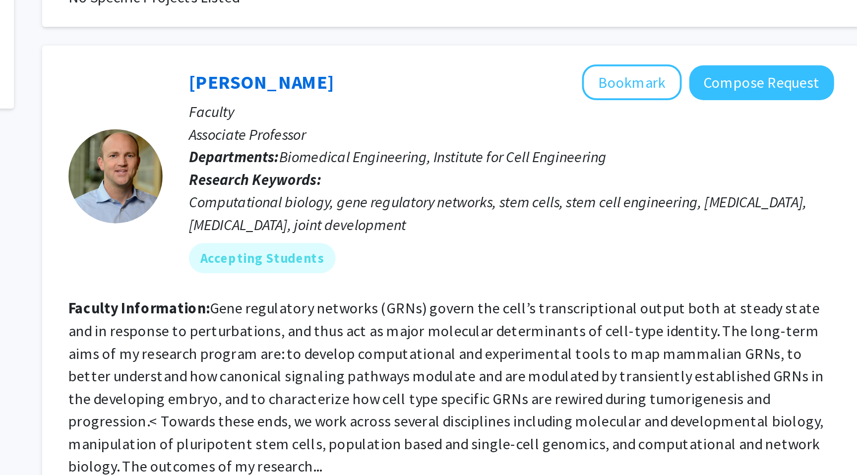
click at [449, 383] on fg-read-more "Gene regulatory networks (GRNs) govern the cell’s transcriptional output both a…" at bounding box center [500, 428] width 398 height 93
click at [589, 258] on button "Bookmark" at bounding box center [598, 267] width 53 height 19
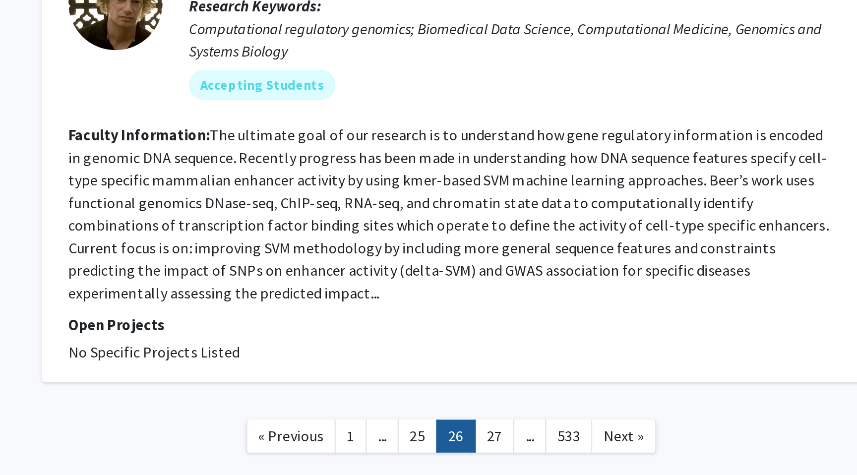
scroll to position [2238, 0]
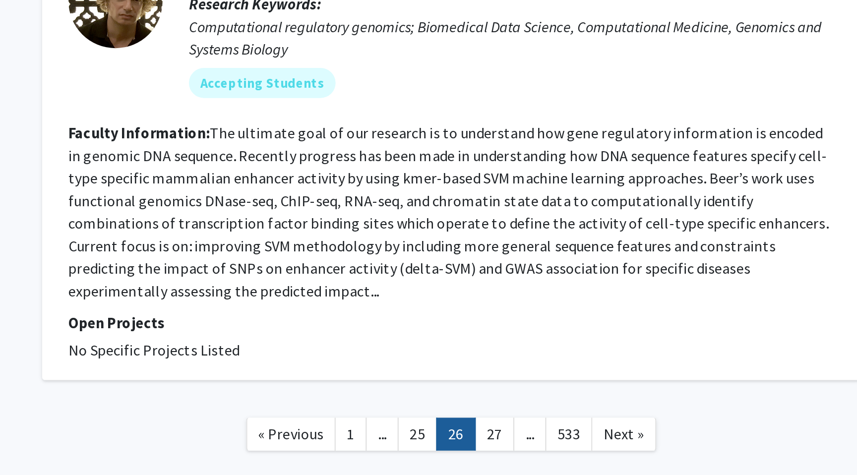
click at [530, 435] on nav "« Previous 1 ... 25 26 27 ... 533 Next »" at bounding box center [502, 455] width 431 height 40
click at [528, 445] on link "27" at bounding box center [525, 453] width 21 height 17
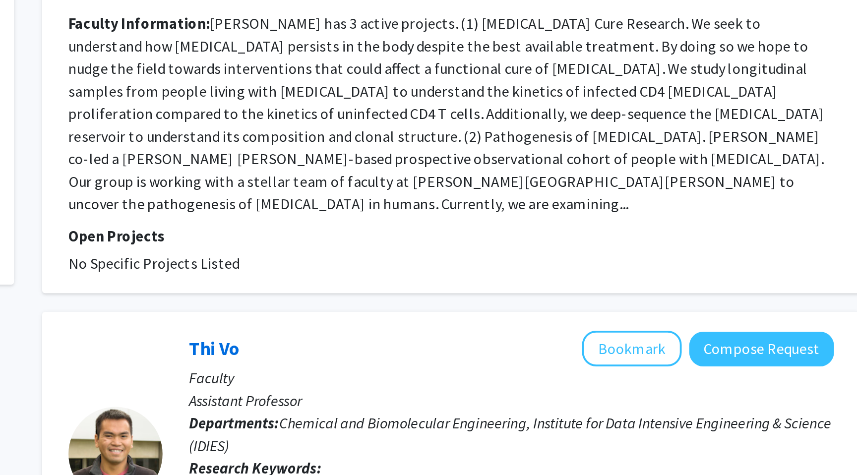
scroll to position [234, 0]
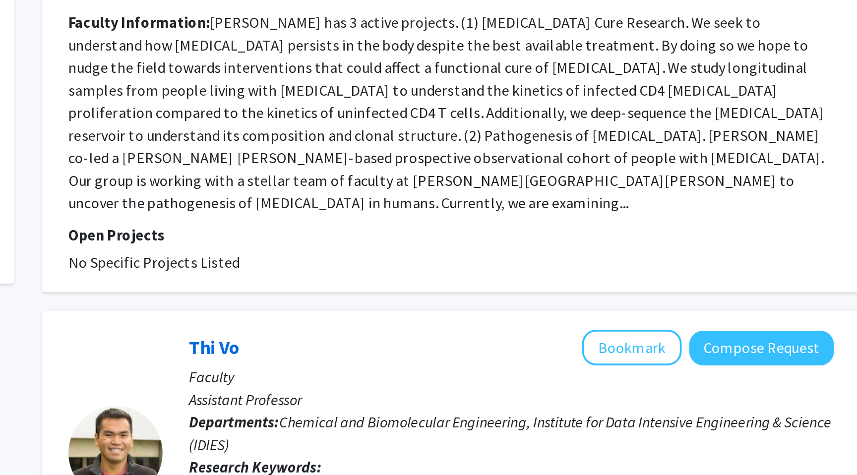
click at [528, 429] on p "Assistant Professor" at bounding box center [534, 435] width 340 height 12
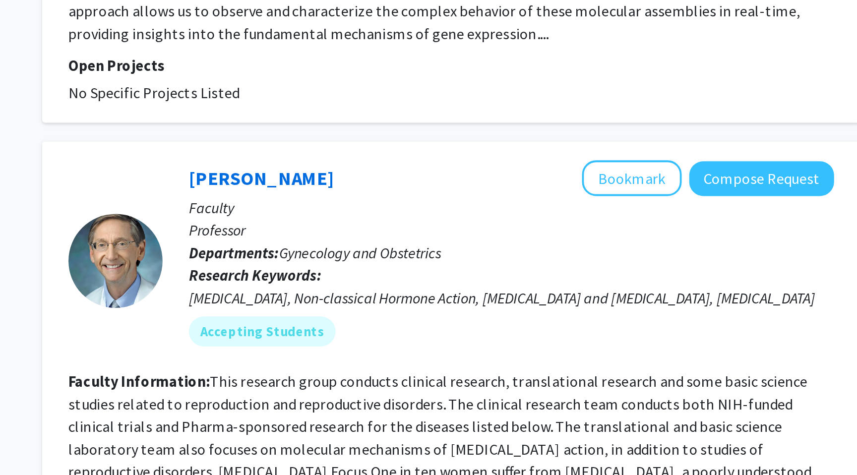
scroll to position [1758, 0]
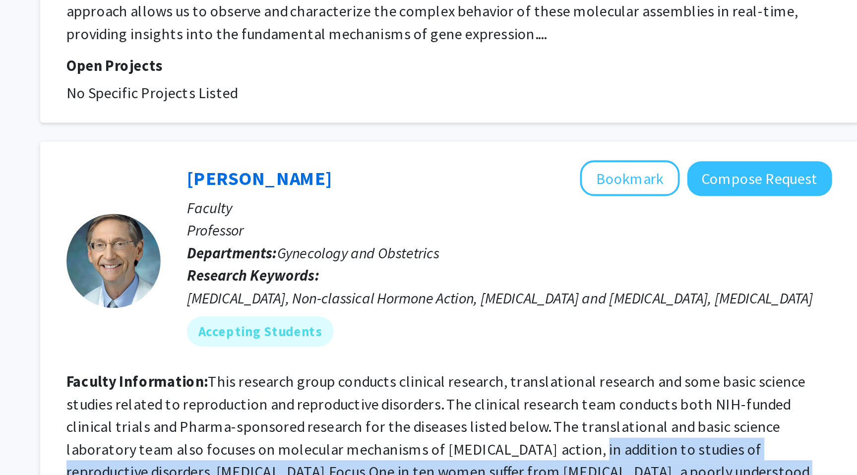
drag, startPoint x: 510, startPoint y: 406, endPoint x: 507, endPoint y: 418, distance: 12.7
click at [507, 419] on section "Faculty Information: This research group conducts clinical research, translatio…" at bounding box center [503, 466] width 404 height 95
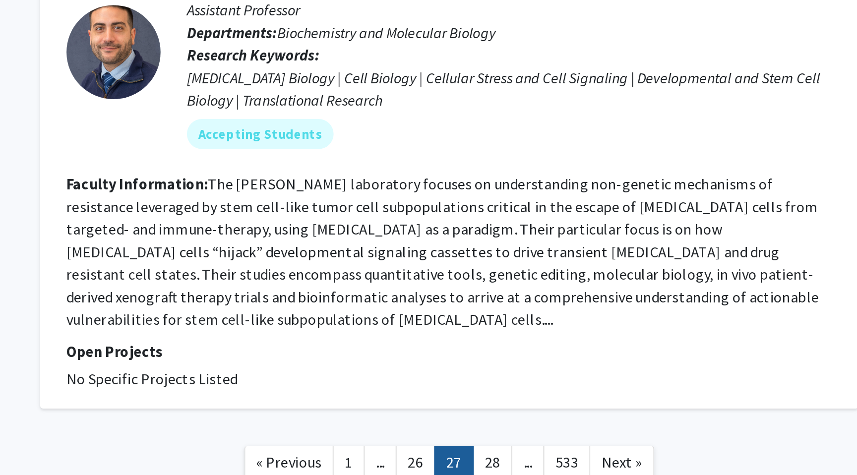
scroll to position [2143, 0]
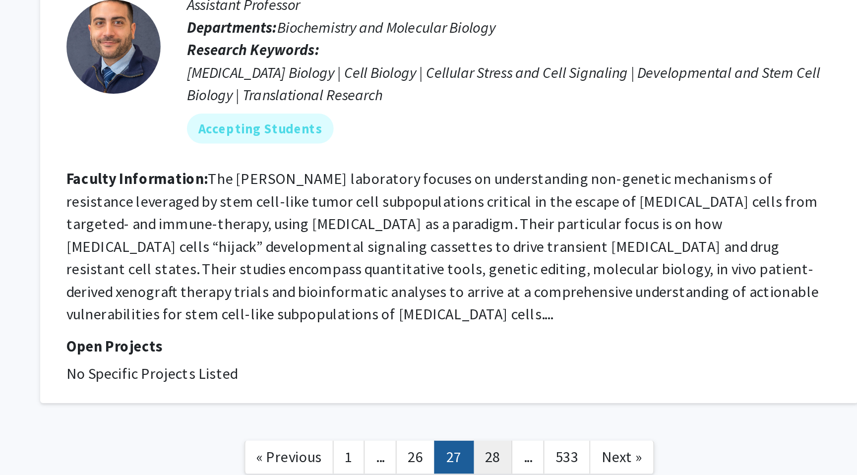
click at [520, 457] on link "28" at bounding box center [525, 465] width 21 height 17
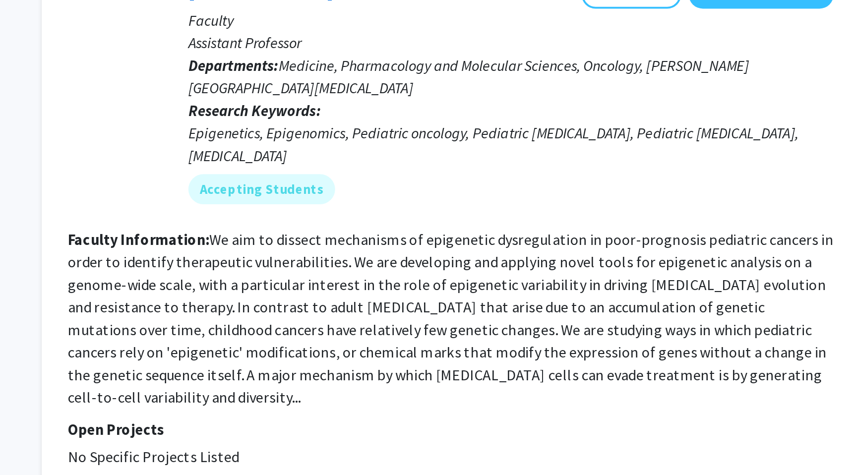
scroll to position [387, 0]
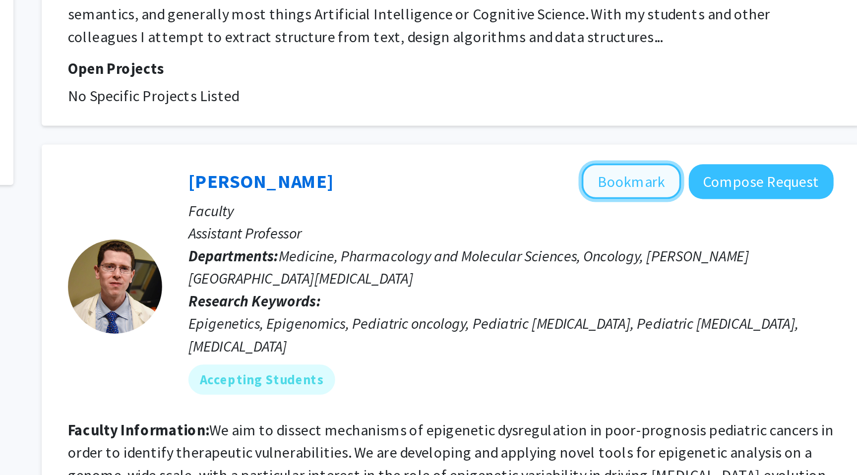
click at [581, 211] on button "Bookmark" at bounding box center [598, 218] width 53 height 19
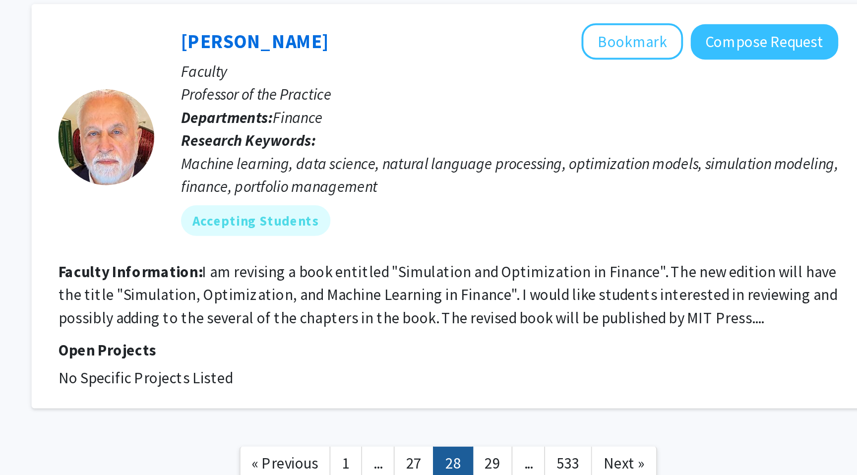
scroll to position [2254, 0]
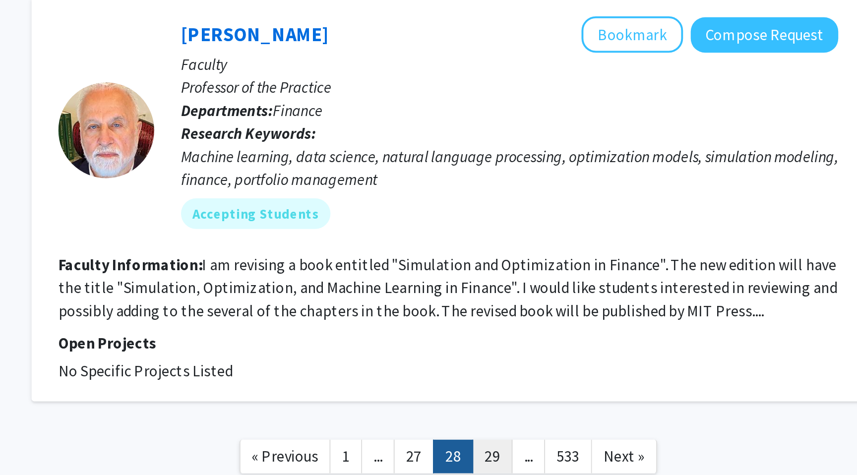
click at [522, 457] on link "29" at bounding box center [525, 465] width 21 height 17
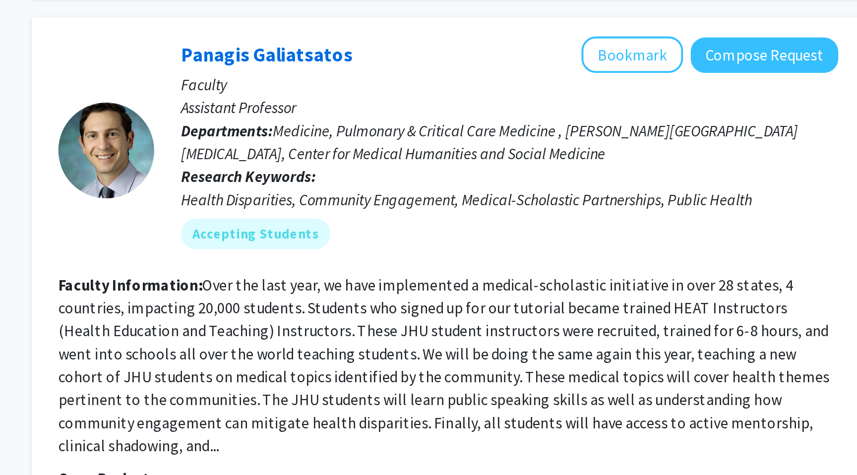
scroll to position [656, 0]
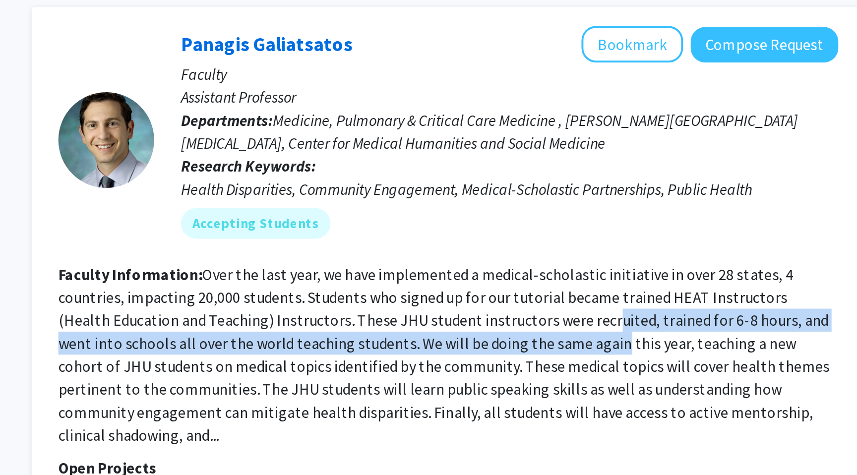
drag, startPoint x: 521, startPoint y: 394, endPoint x: 517, endPoint y: 407, distance: 14.1
click at [517, 406] on fg-read-more "Over the last year, we have implemented a medical-scholastic initiative in over…" at bounding box center [500, 412] width 399 height 93
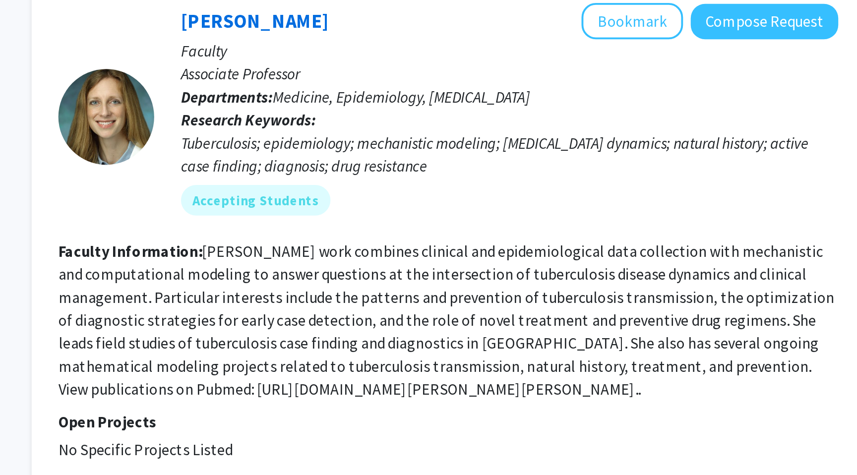
scroll to position [2369, 0]
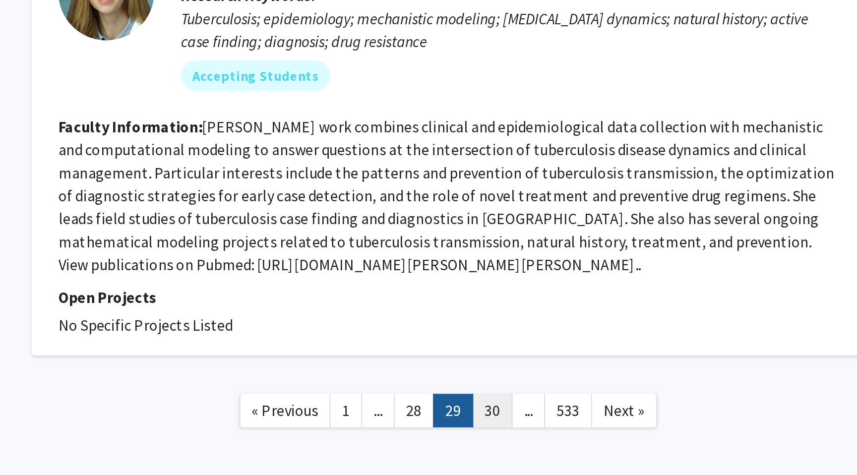
click at [523, 433] on link "30" at bounding box center [525, 441] width 21 height 17
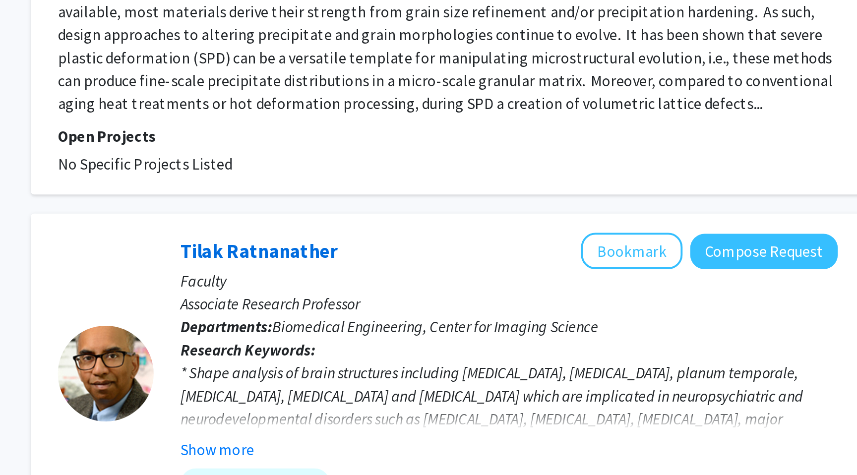
click at [523, 389] on p "Associate Research Professor" at bounding box center [534, 386] width 340 height 12
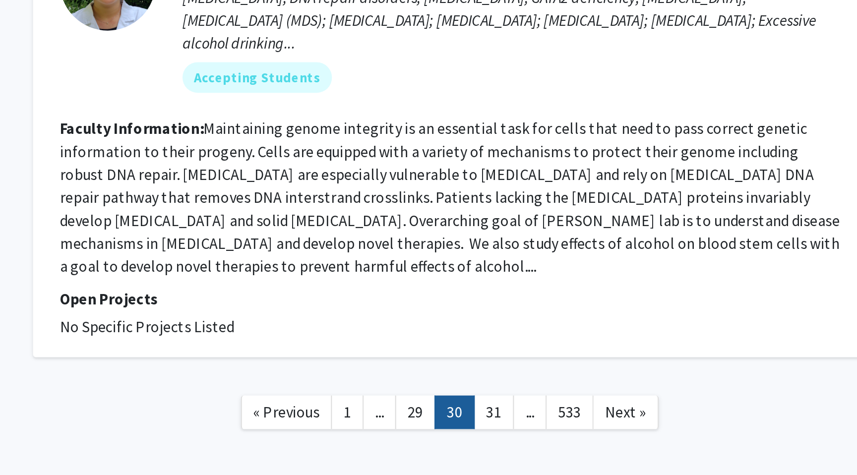
scroll to position [2254, 0]
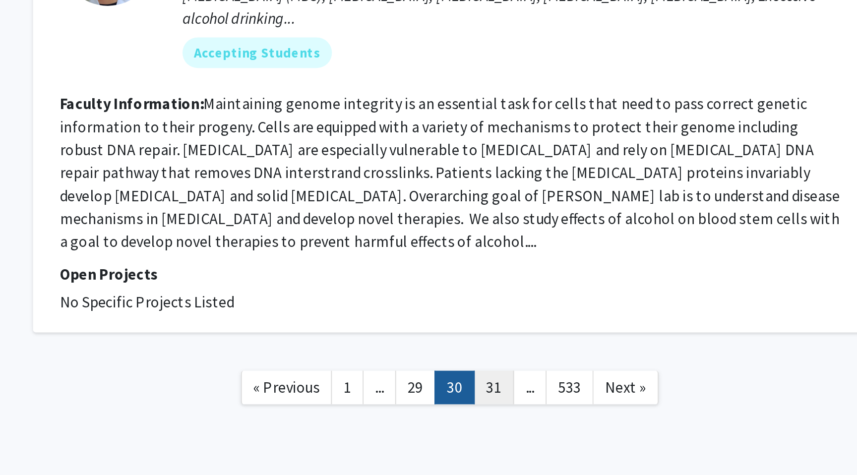
click at [517, 421] on link "31" at bounding box center [525, 429] width 21 height 17
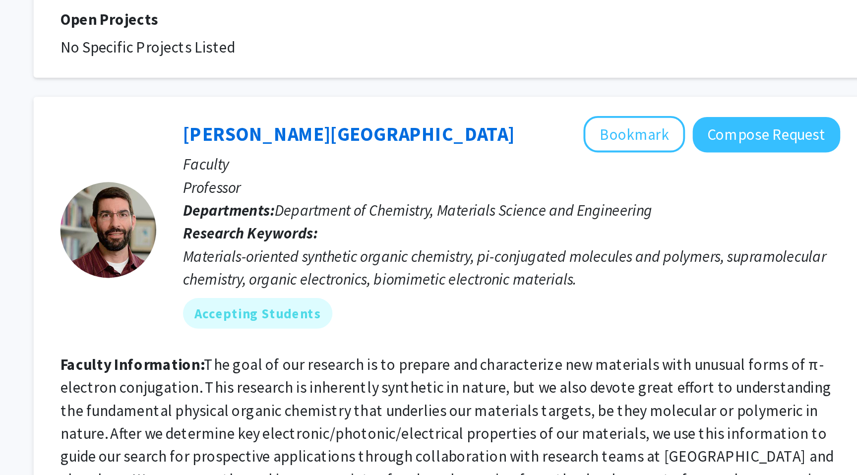
scroll to position [621, 0]
click at [528, 289] on div "[PERSON_NAME] Bookmark Compose Request" at bounding box center [534, 298] width 340 height 19
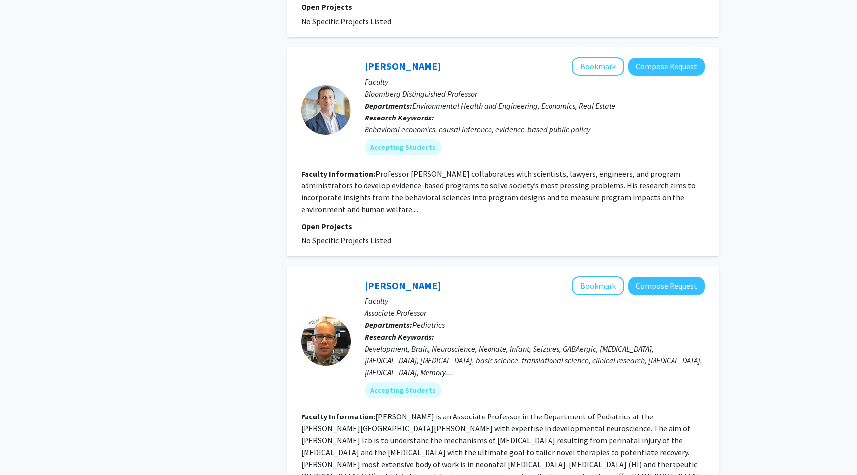
scroll to position [2214, 0]
